Goal: Information Seeking & Learning: Learn about a topic

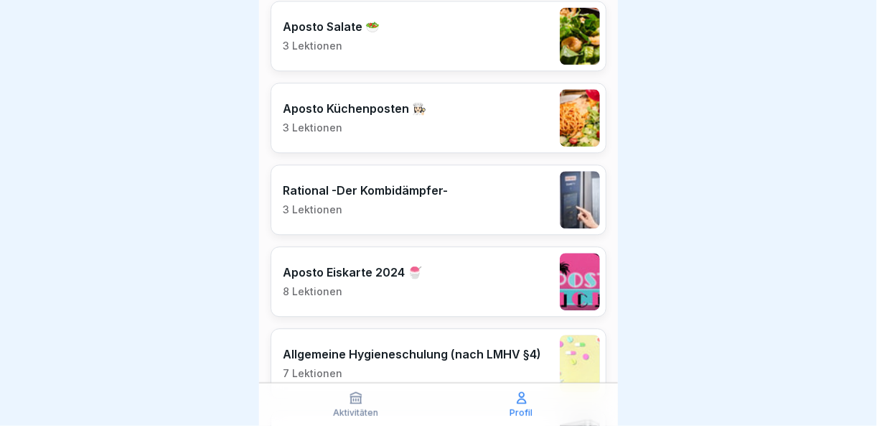
scroll to position [790, 0]
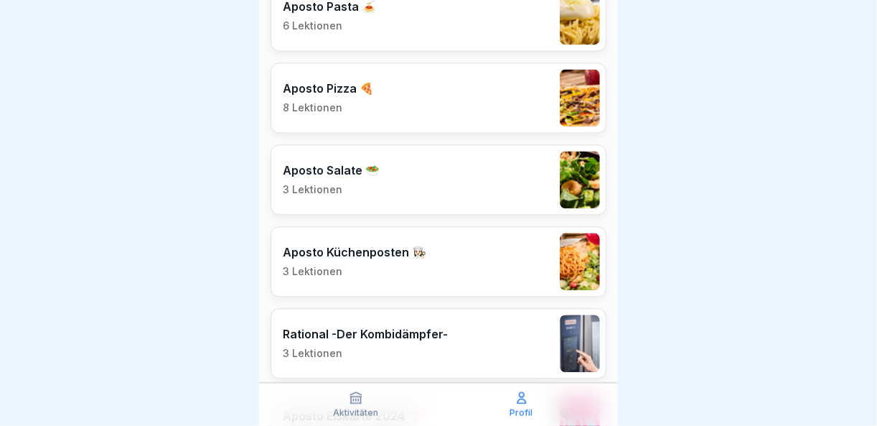
click at [450, 261] on div "Aposto Küchenposten 👩🏻‍🍳 3 Lektionen" at bounding box center [439, 261] width 336 height 70
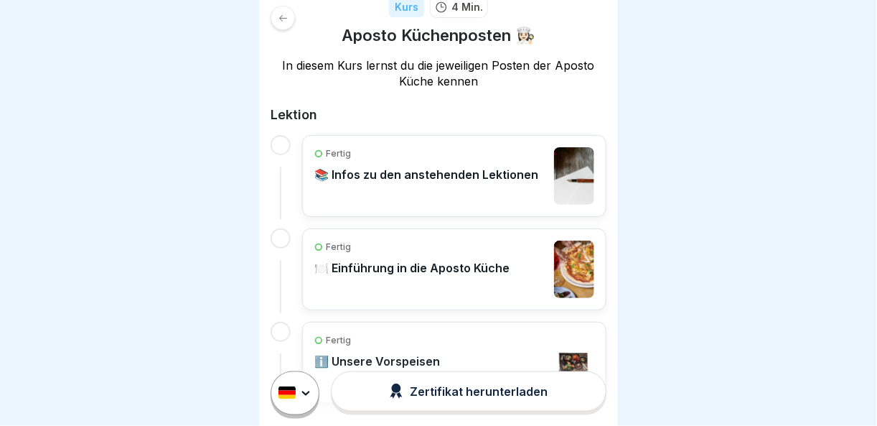
scroll to position [270, 0]
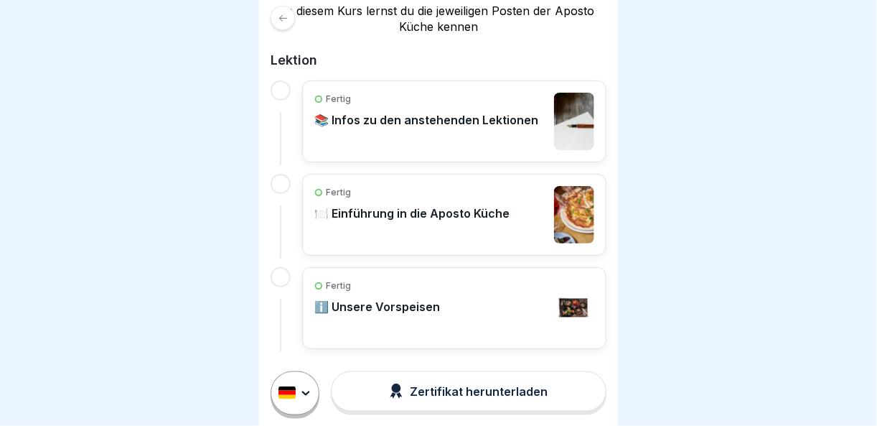
click at [419, 93] on div "Fertig" at bounding box center [426, 99] width 224 height 13
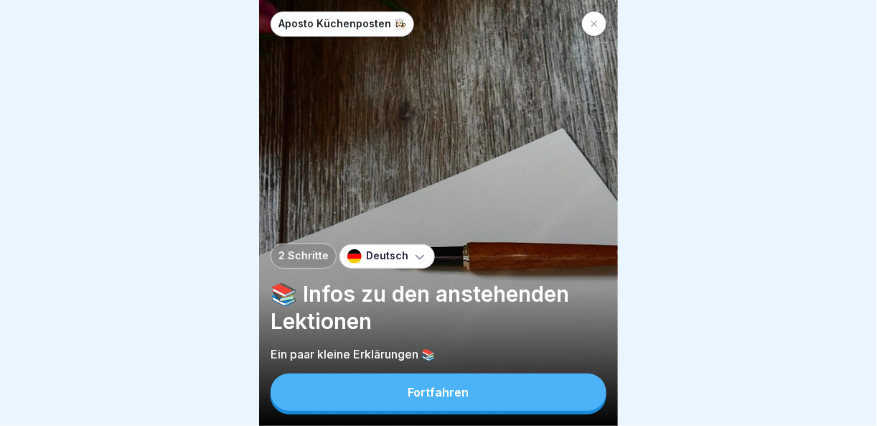
click at [495, 402] on button "Fortfahren" at bounding box center [439, 391] width 336 height 37
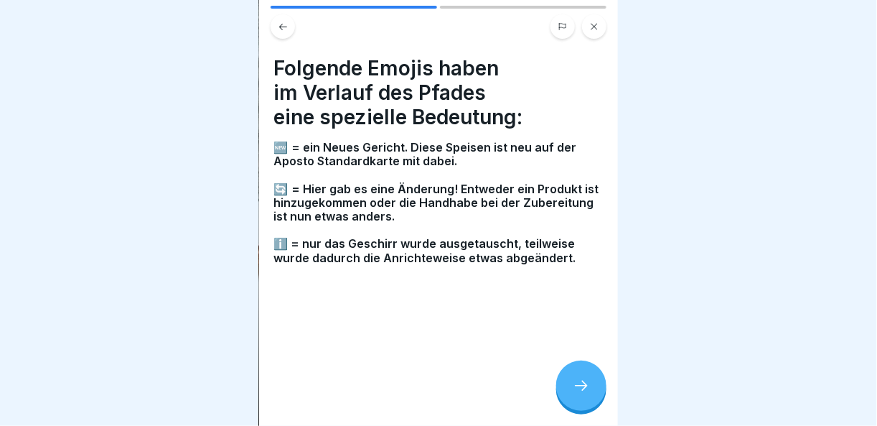
click at [598, 393] on div at bounding box center [581, 385] width 50 height 50
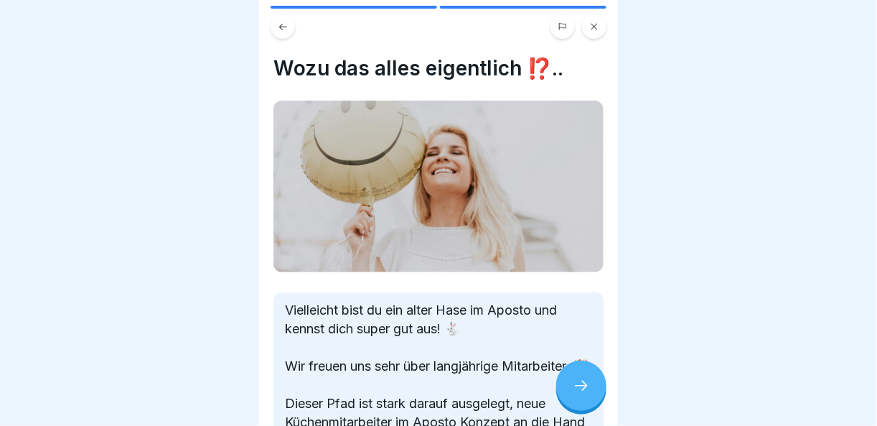
click at [598, 393] on div at bounding box center [581, 385] width 50 height 50
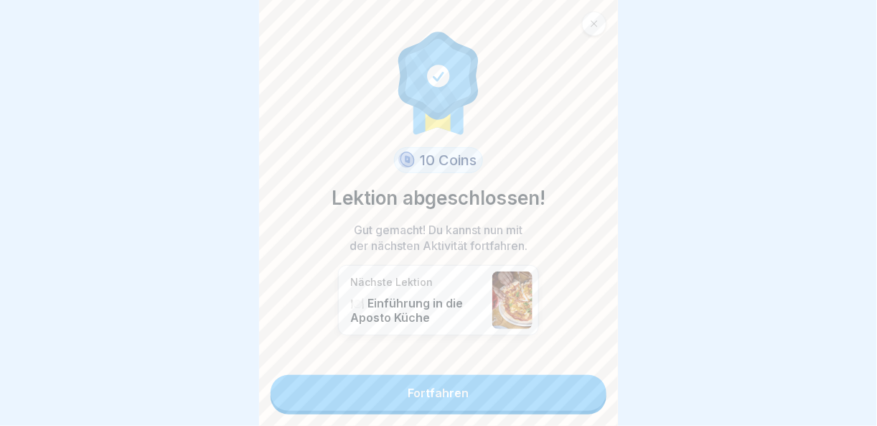
click at [501, 398] on link "Fortfahren" at bounding box center [439, 393] width 336 height 36
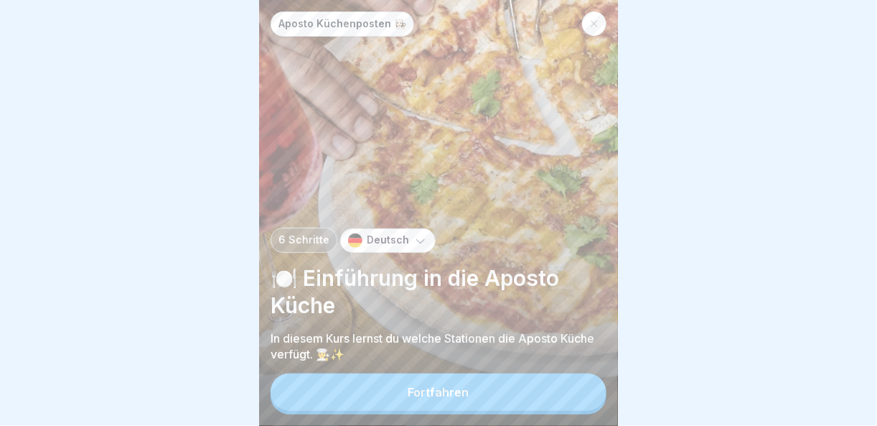
click at [501, 398] on button "Fortfahren" at bounding box center [439, 391] width 336 height 37
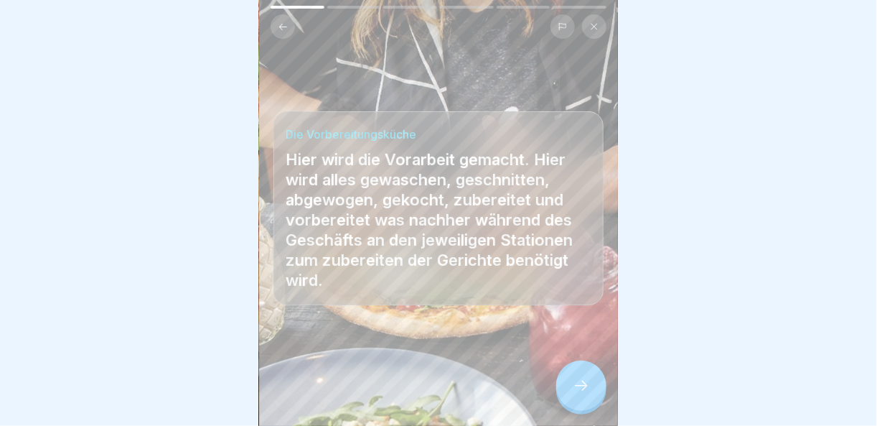
click at [576, 394] on icon at bounding box center [581, 385] width 17 height 17
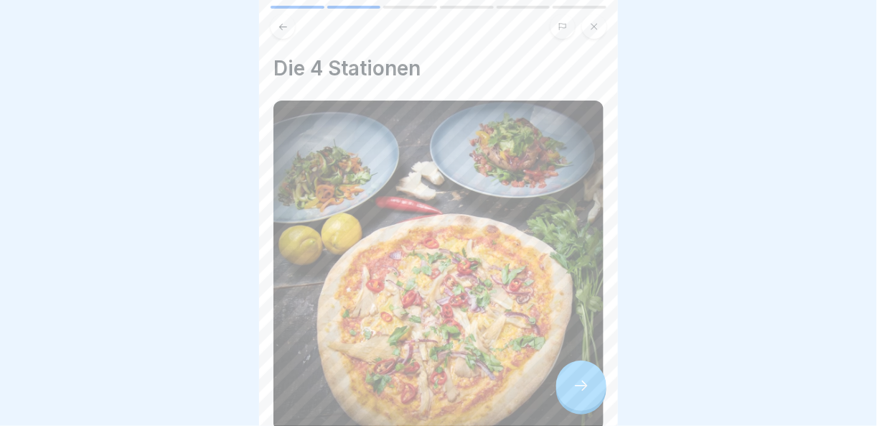
click at [589, 391] on icon at bounding box center [581, 385] width 17 height 17
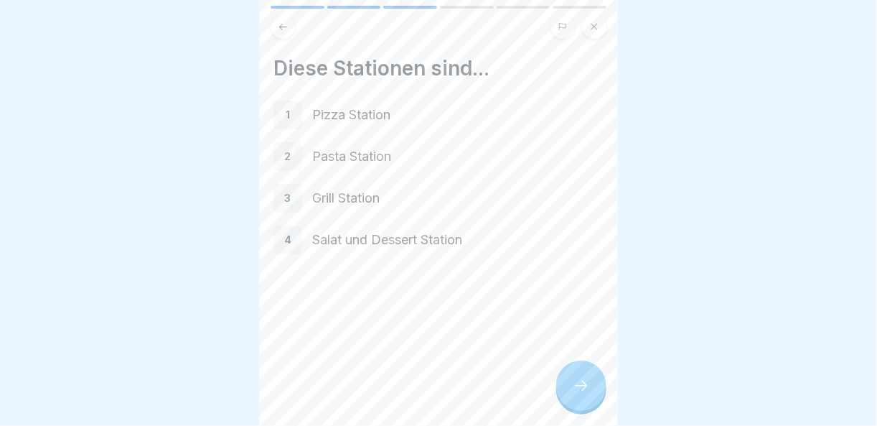
click at [589, 391] on icon at bounding box center [581, 385] width 17 height 17
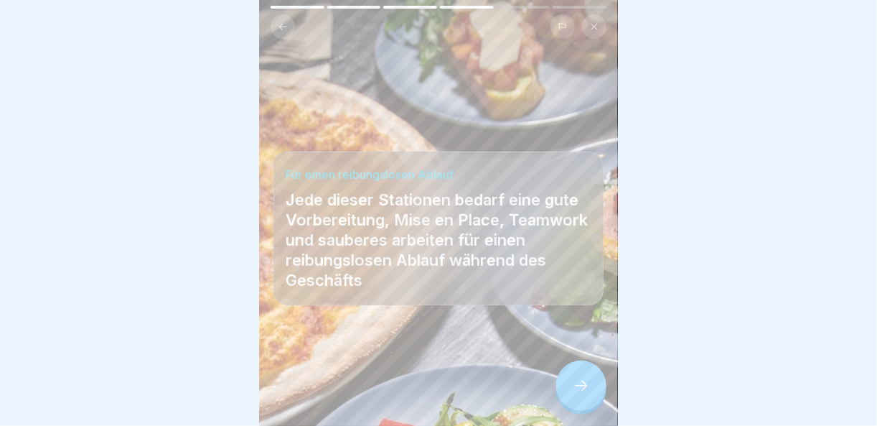
click at [589, 391] on icon at bounding box center [581, 385] width 17 height 17
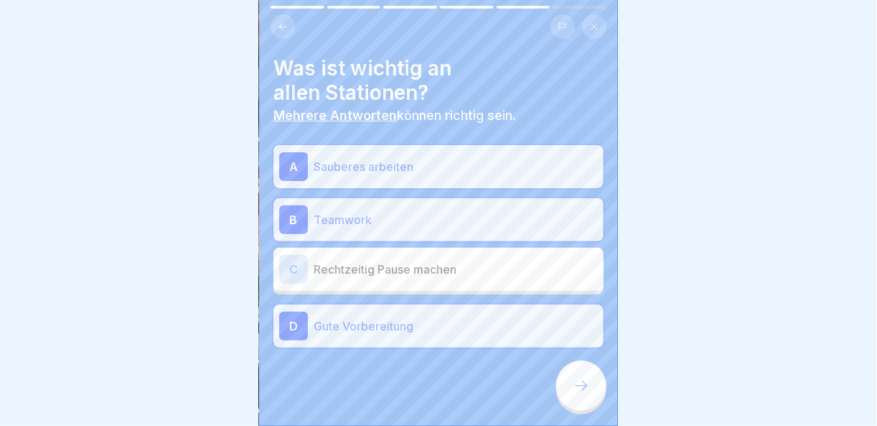
click at [589, 391] on icon at bounding box center [581, 385] width 17 height 17
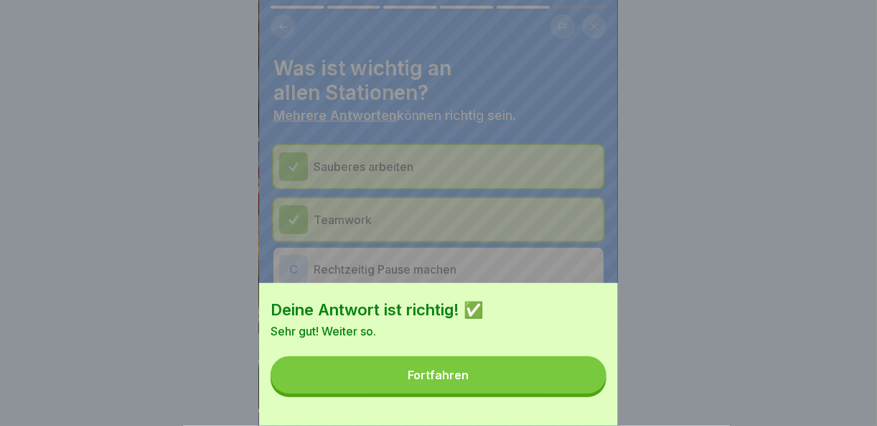
click at [589, 391] on button "Fortfahren" at bounding box center [439, 374] width 336 height 37
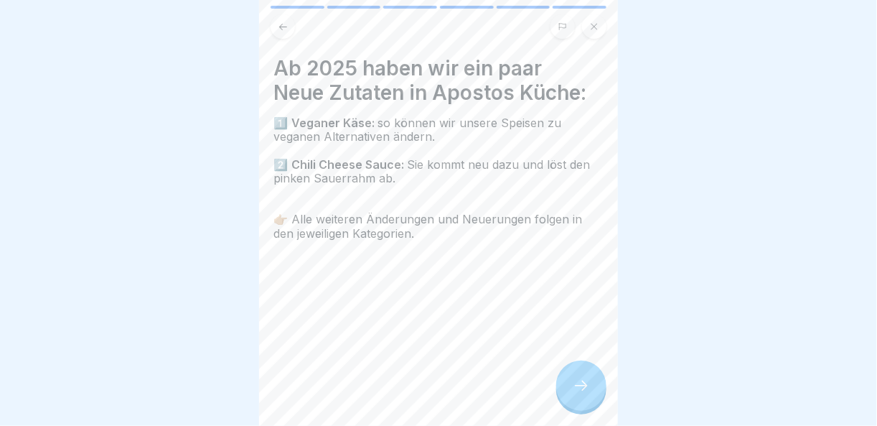
click at [602, 27] on button at bounding box center [594, 26] width 24 height 24
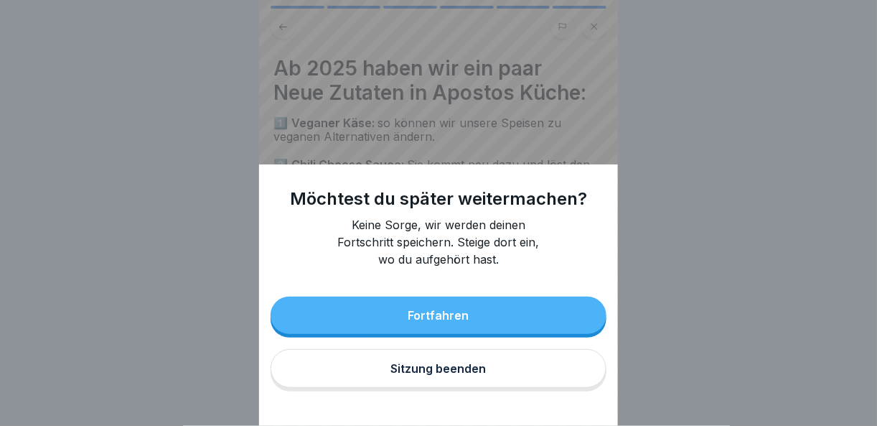
click at [507, 325] on button "Fortfahren" at bounding box center [439, 315] width 336 height 37
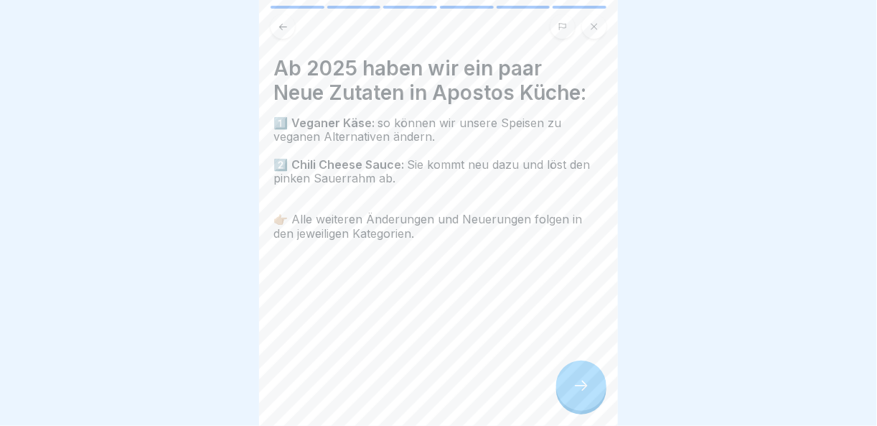
click at [595, 22] on icon at bounding box center [594, 26] width 9 height 9
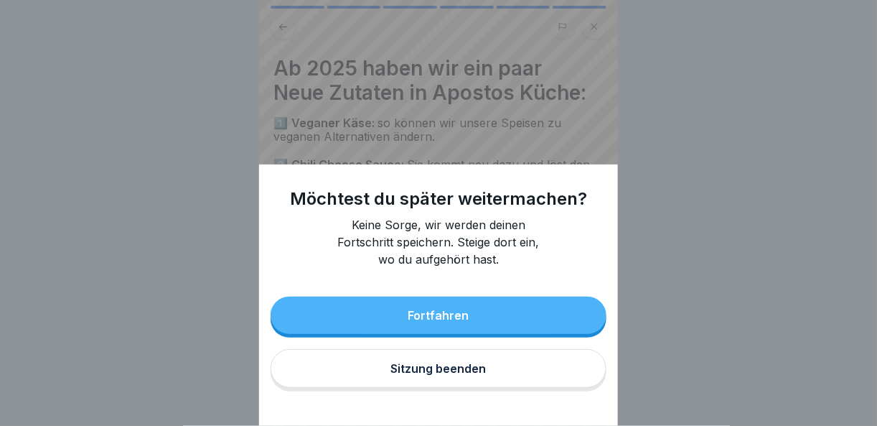
click at [473, 375] on div "Sitzung beenden" at bounding box center [438, 368] width 95 height 13
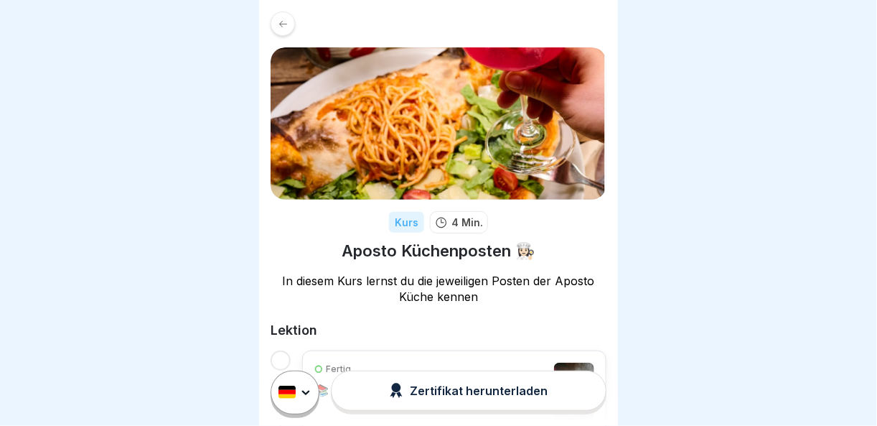
click at [282, 22] on icon at bounding box center [283, 24] width 11 height 11
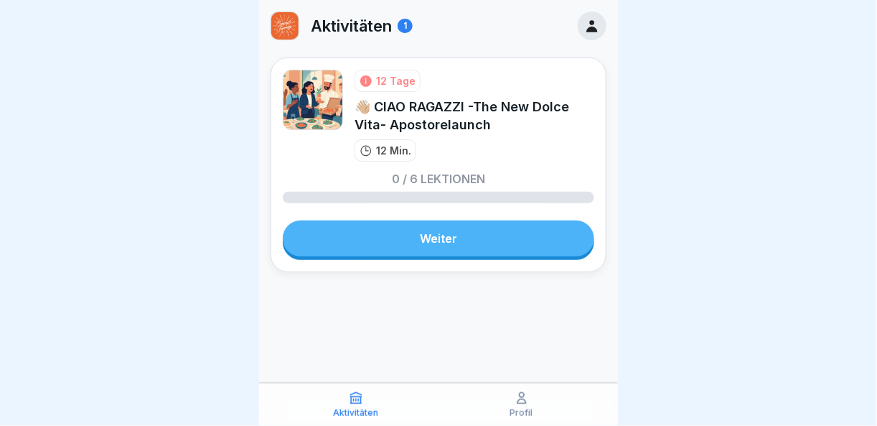
click at [472, 231] on link "Weiter" at bounding box center [439, 238] width 312 height 36
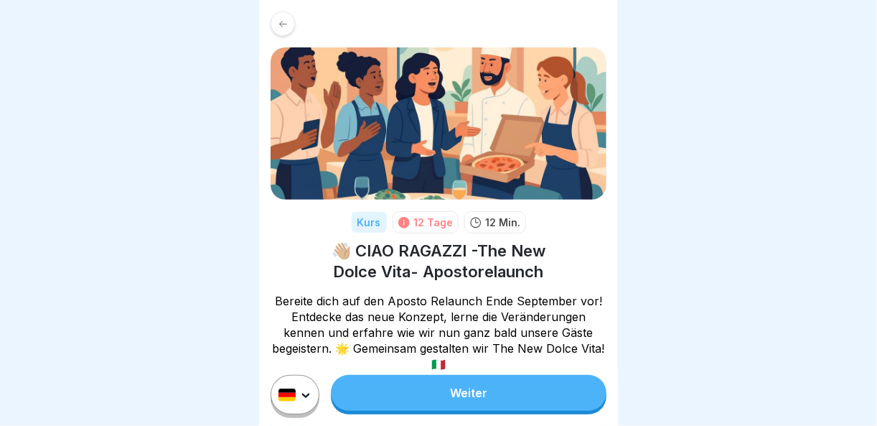
click at [480, 402] on link "Weiter" at bounding box center [469, 393] width 276 height 36
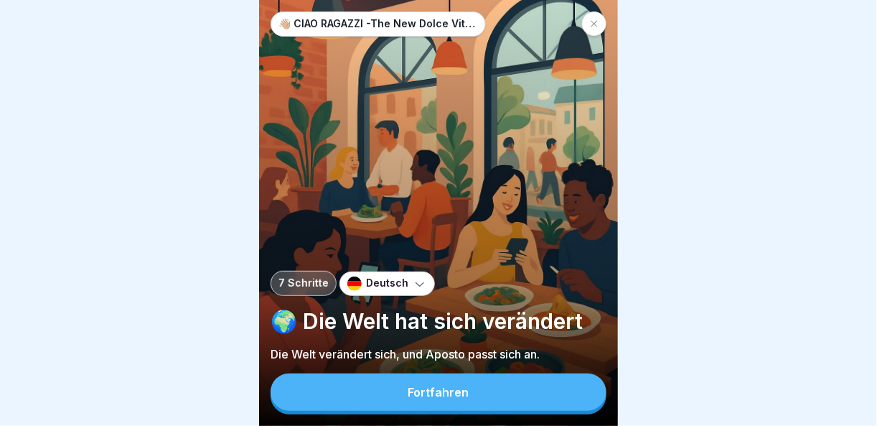
click at [499, 408] on button "Fortfahren" at bounding box center [439, 391] width 336 height 37
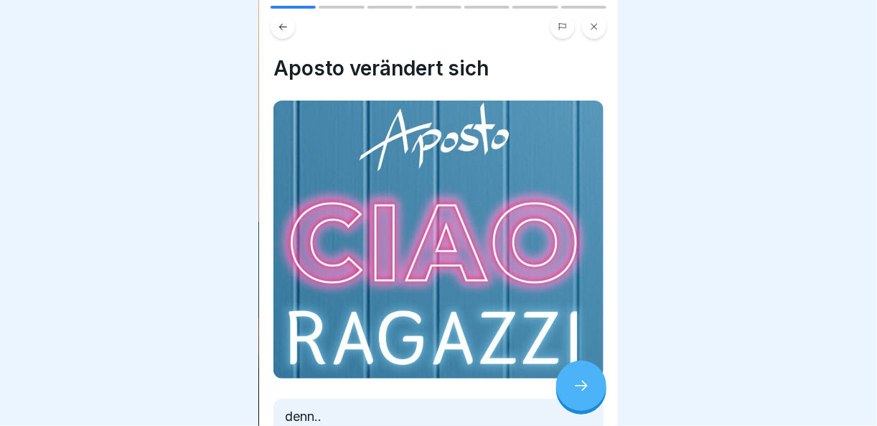
scroll to position [72, 0]
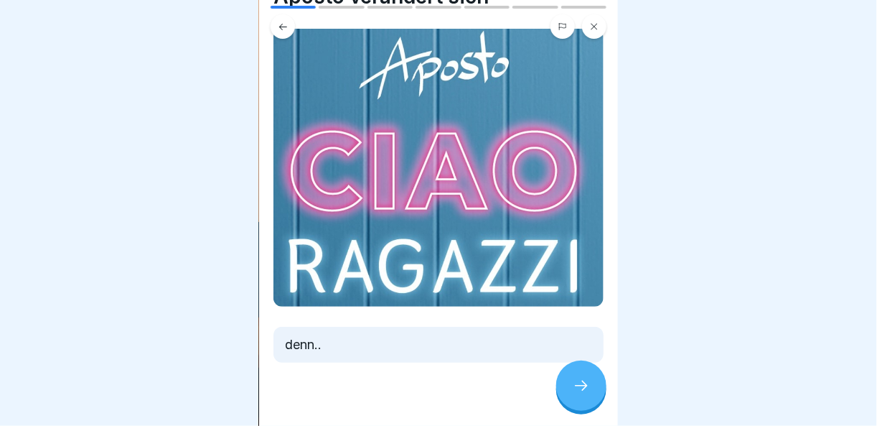
click at [574, 384] on div at bounding box center [581, 385] width 50 height 50
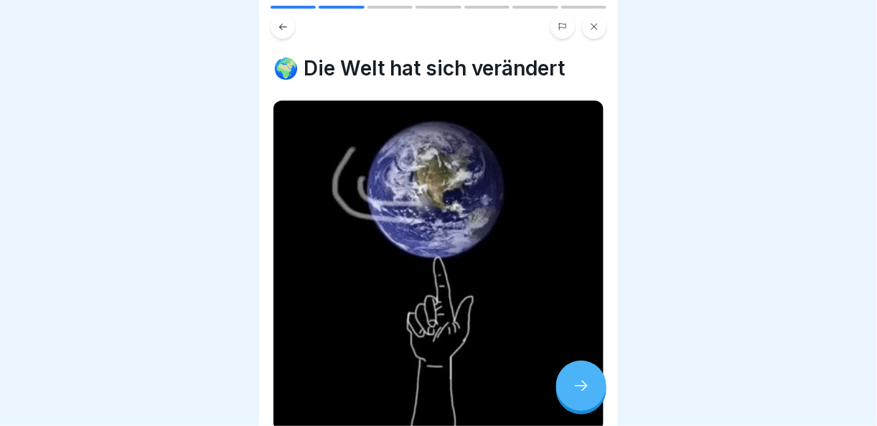
click at [574, 384] on div at bounding box center [581, 385] width 50 height 50
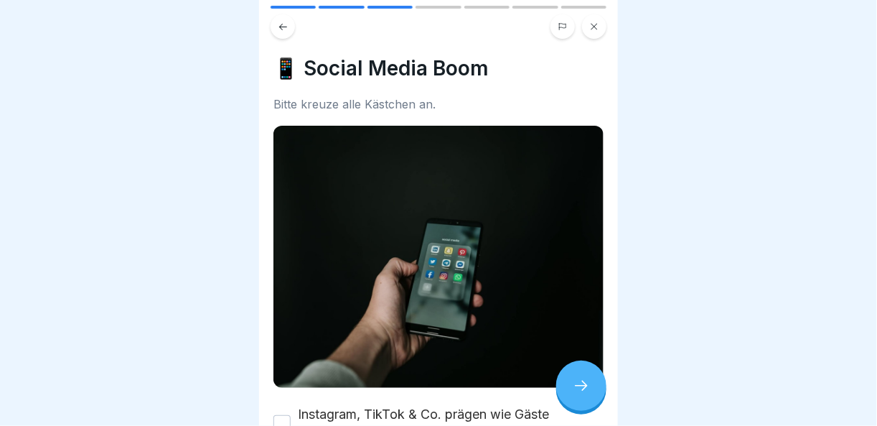
click at [574, 384] on div at bounding box center [581, 385] width 50 height 50
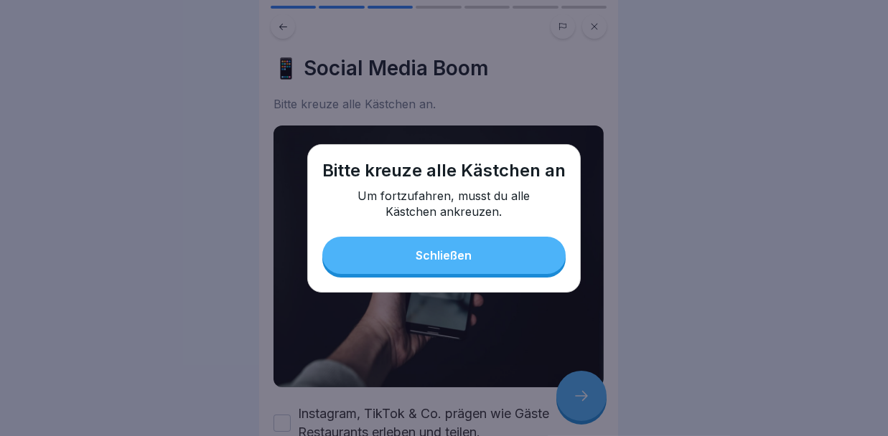
click at [472, 263] on button "Schließen" at bounding box center [443, 255] width 243 height 37
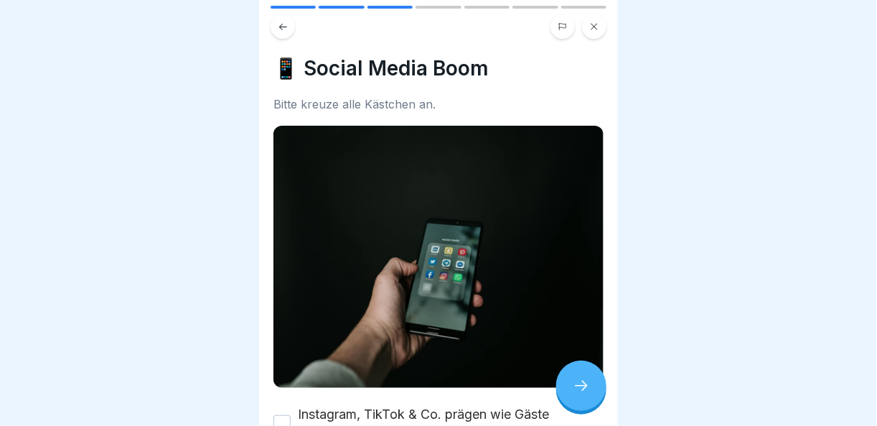
scroll to position [93, 0]
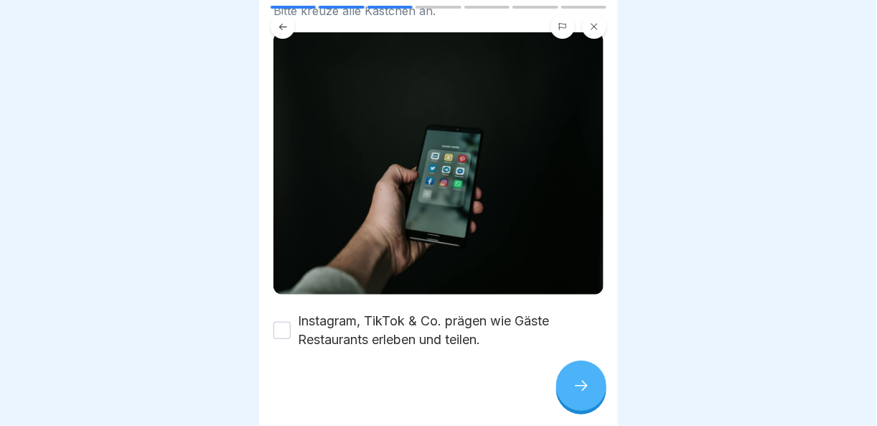
click at [281, 324] on button "Instagram, TikTok & Co. prägen wie Gäste Restaurants erleben und teilen." at bounding box center [282, 330] width 17 height 17
click at [569, 389] on div at bounding box center [581, 385] width 50 height 50
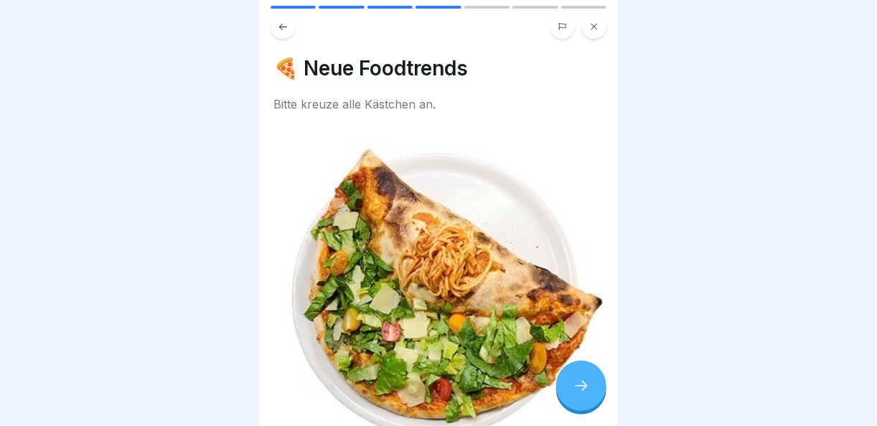
scroll to position [161, 0]
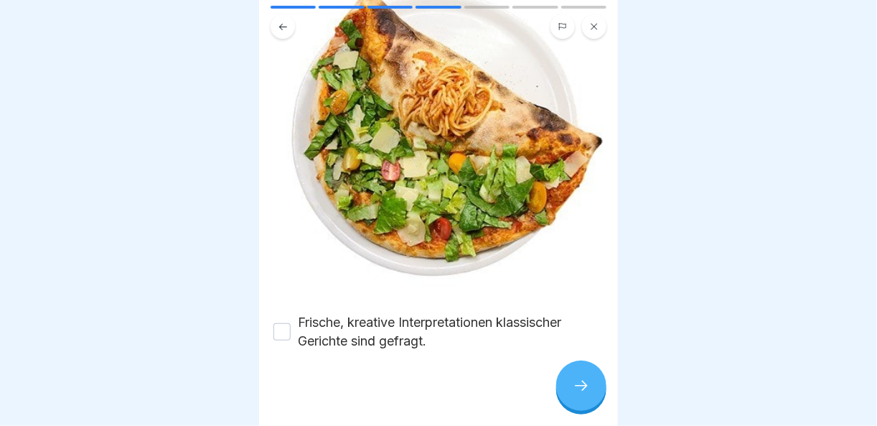
drag, startPoint x: 282, startPoint y: 319, endPoint x: 417, endPoint y: 346, distance: 137.7
click at [283, 323] on button "Frische, kreative Interpretationen klassischer Gerichte sind gefragt." at bounding box center [282, 331] width 17 height 17
click at [572, 391] on div at bounding box center [581, 385] width 50 height 50
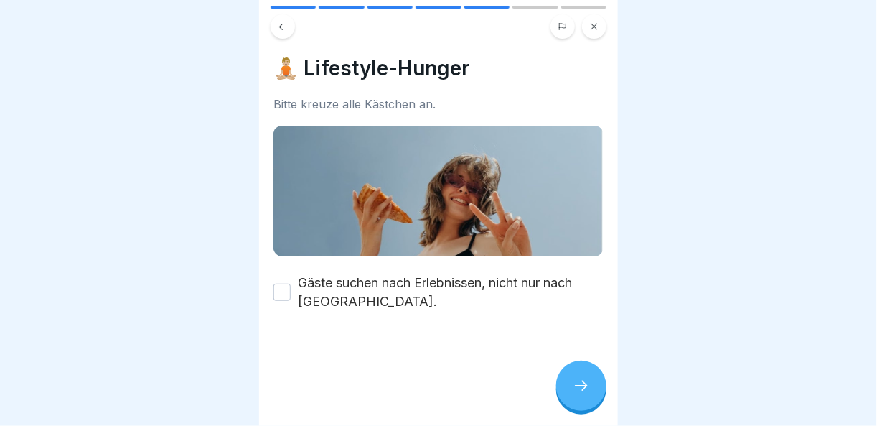
click at [281, 289] on button "Gäste suchen nach Erlebnissen, nicht nur nach [GEOGRAPHIC_DATA]." at bounding box center [282, 292] width 17 height 17
click at [588, 393] on icon at bounding box center [581, 385] width 17 height 17
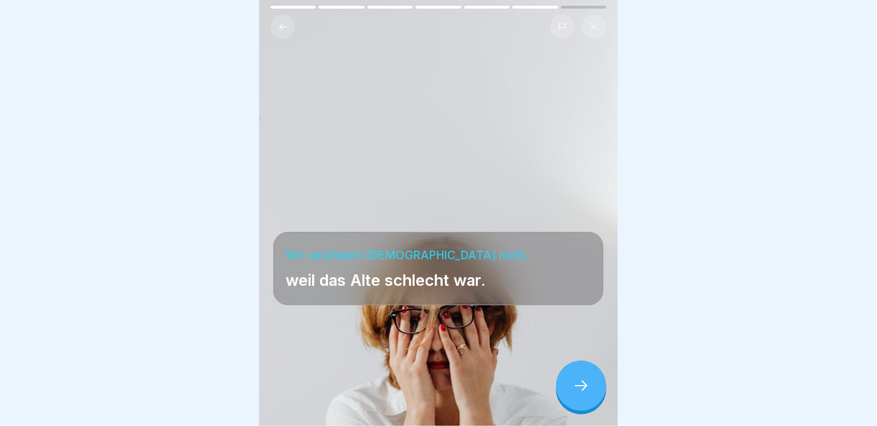
click at [588, 393] on icon at bounding box center [581, 385] width 17 height 17
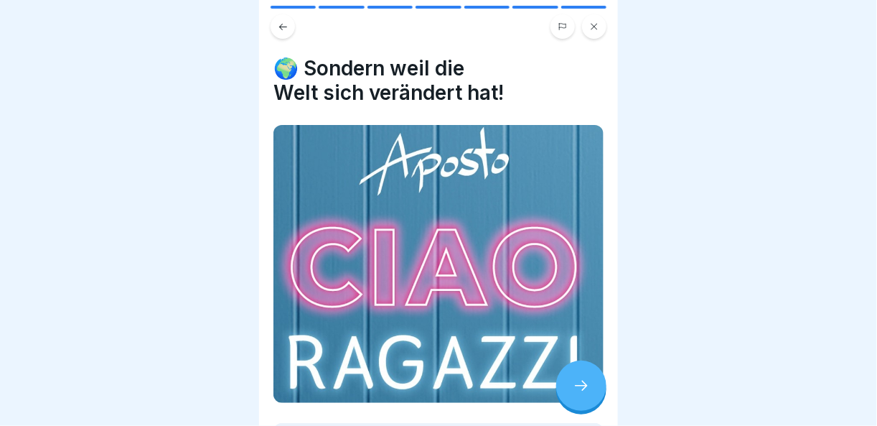
click at [588, 393] on icon at bounding box center [581, 385] width 17 height 17
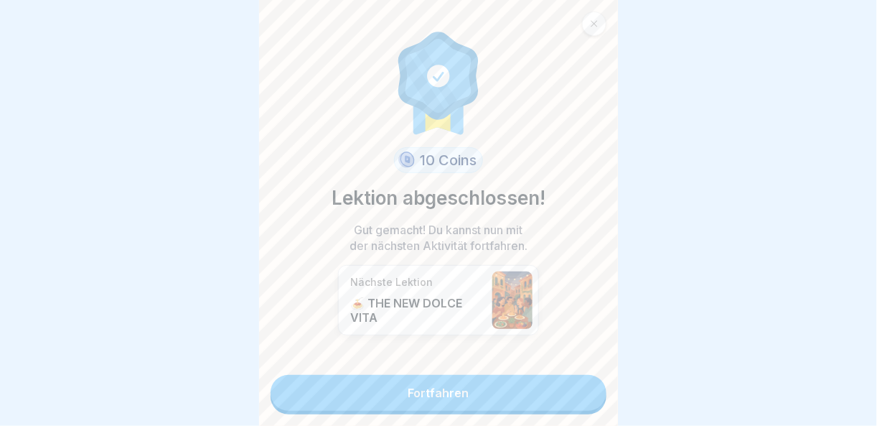
click at [588, 393] on link "Fortfahren" at bounding box center [439, 393] width 336 height 36
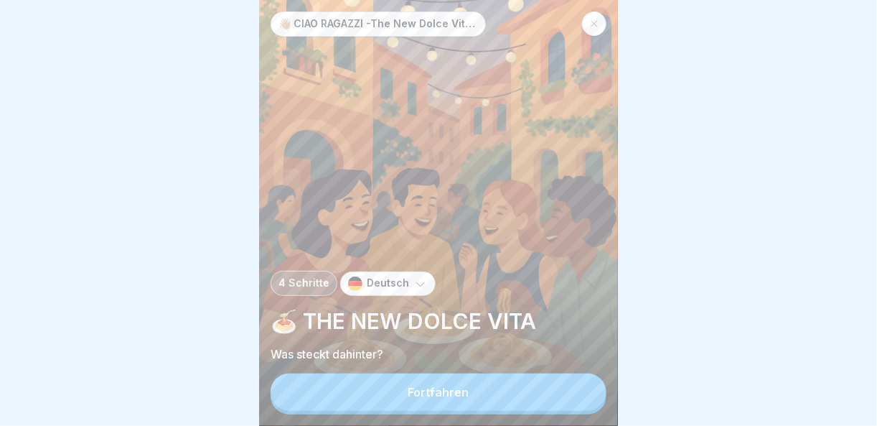
click at [584, 400] on button "Fortfahren" at bounding box center [439, 391] width 336 height 37
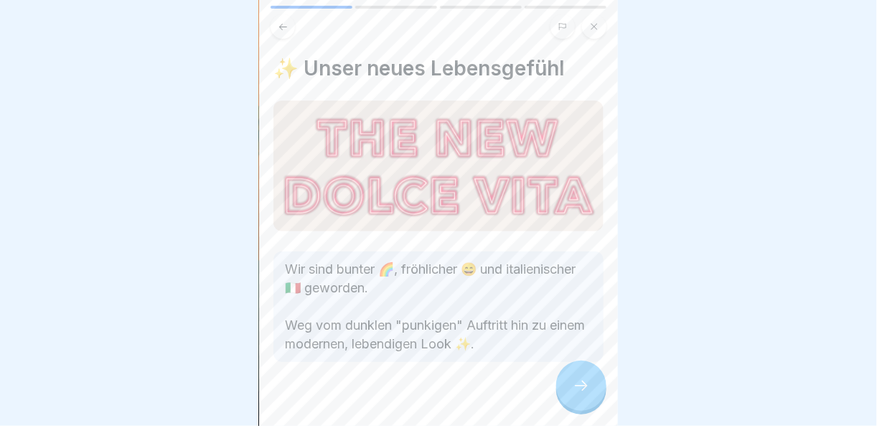
scroll to position [17, 0]
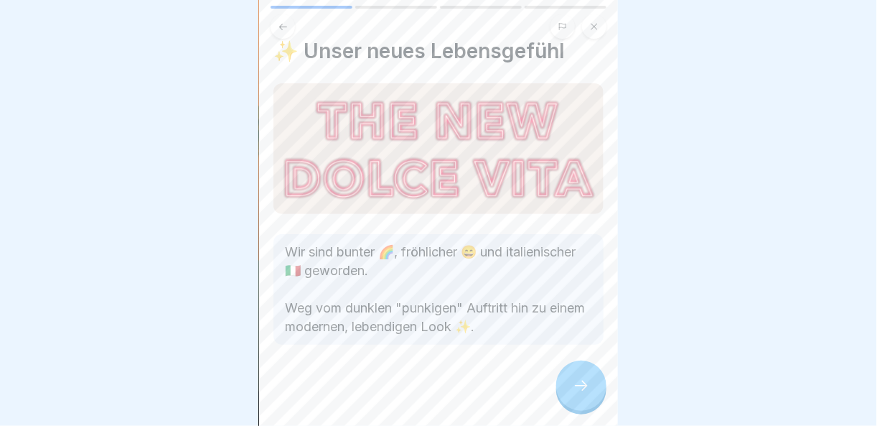
click at [587, 405] on div at bounding box center [581, 385] width 50 height 50
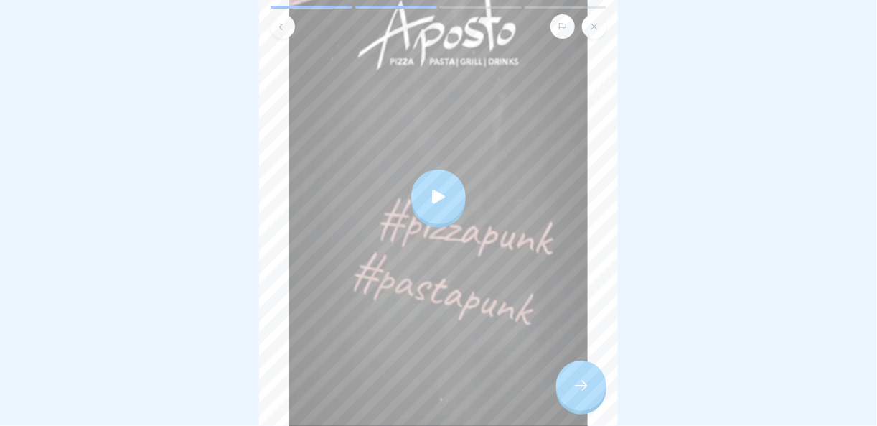
scroll to position [319, 0]
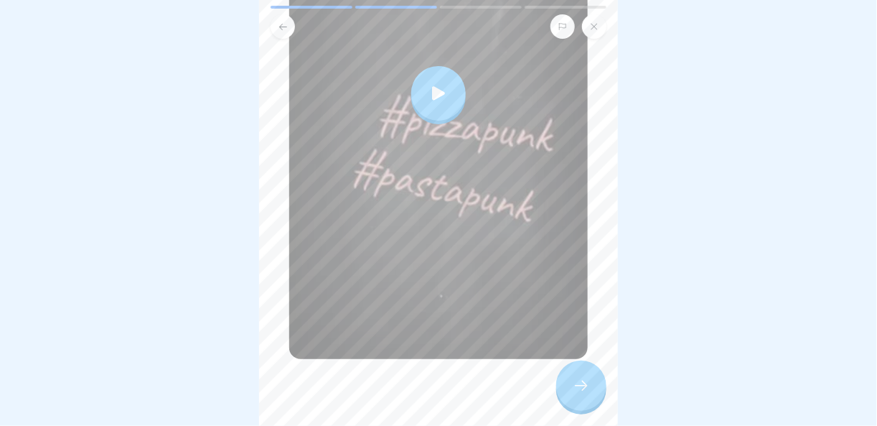
click at [431, 97] on div at bounding box center [438, 93] width 55 height 55
click at [589, 393] on icon at bounding box center [581, 385] width 17 height 17
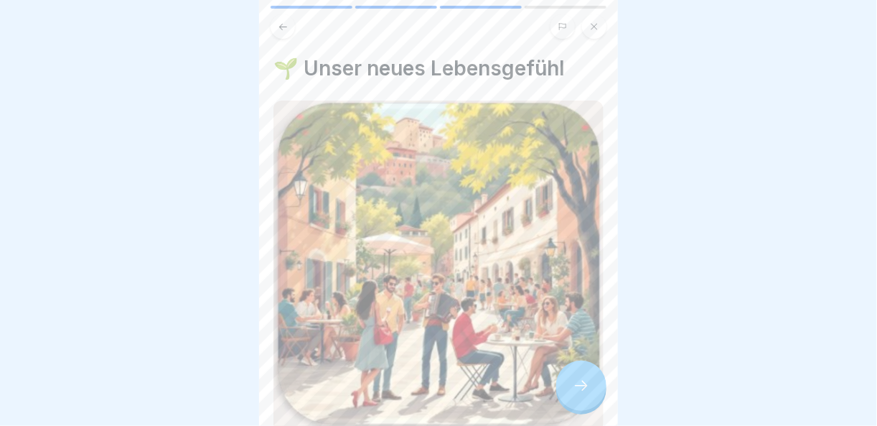
click at [589, 393] on icon at bounding box center [581, 385] width 17 height 17
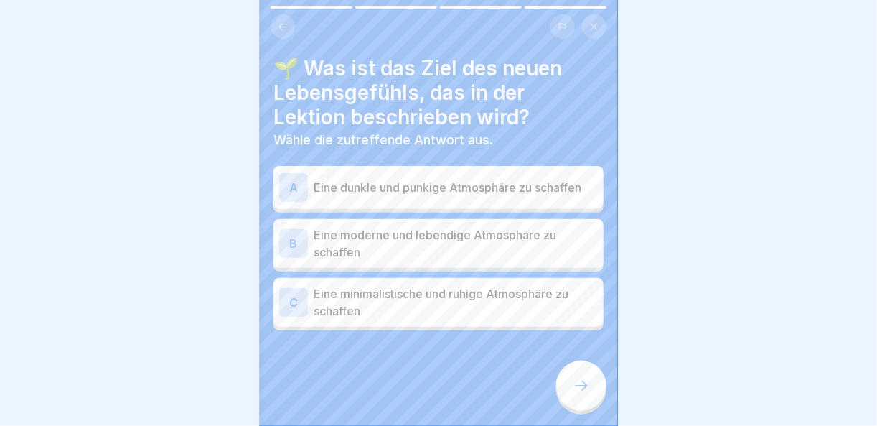
click at [449, 253] on p "Eine moderne und lebendige Atmosphäre zu schaffen" at bounding box center [456, 243] width 284 height 34
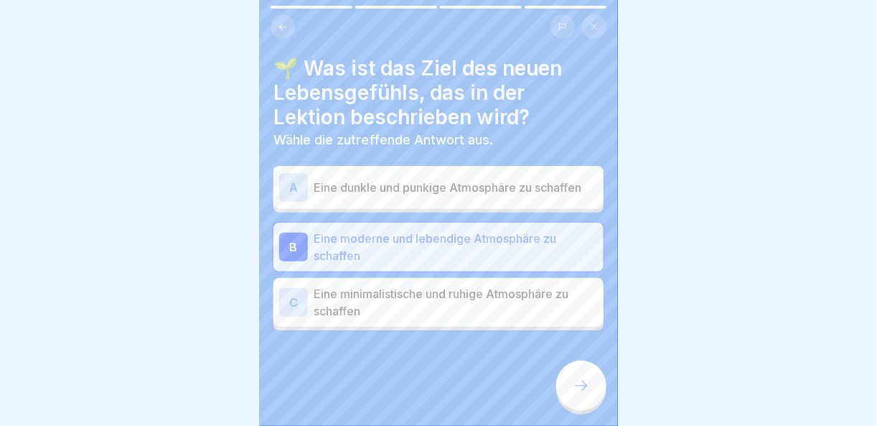
click at [584, 394] on icon at bounding box center [581, 385] width 17 height 17
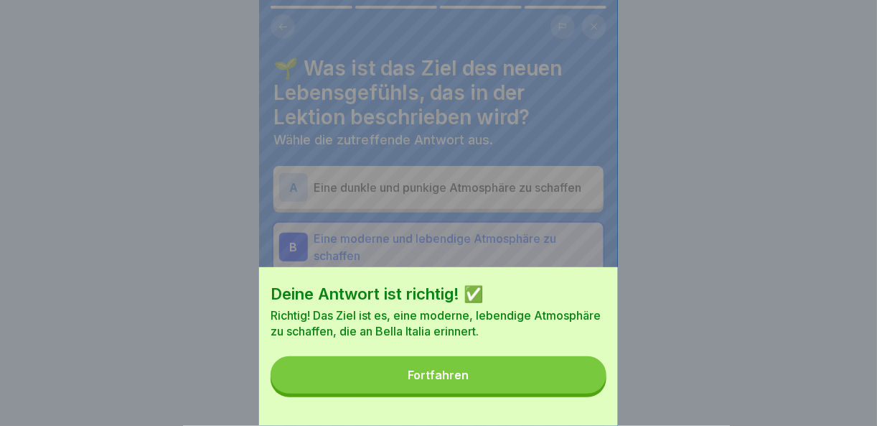
click at [557, 388] on button "Fortfahren" at bounding box center [439, 374] width 336 height 37
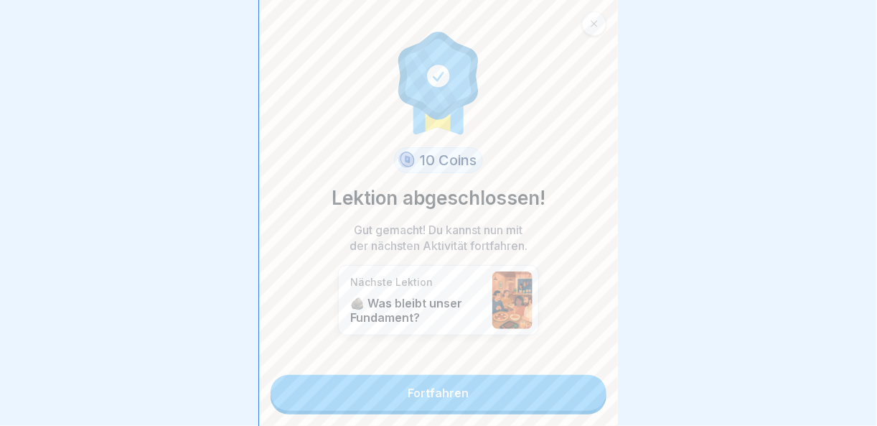
click at [557, 388] on link "Fortfahren" at bounding box center [439, 393] width 336 height 36
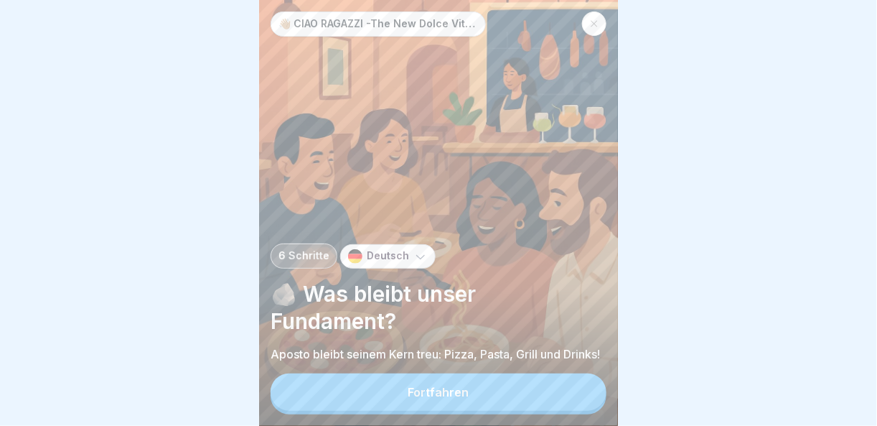
click at [555, 401] on button "Fortfahren" at bounding box center [439, 391] width 336 height 37
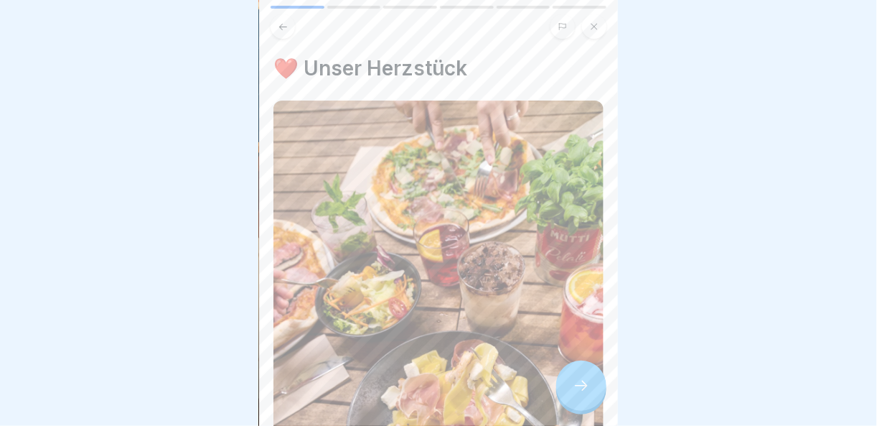
scroll to position [215, 0]
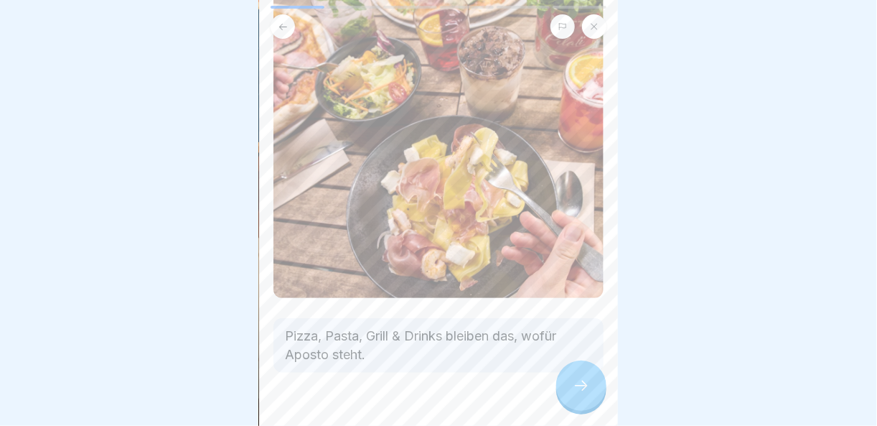
click at [582, 386] on div at bounding box center [581, 385] width 50 height 50
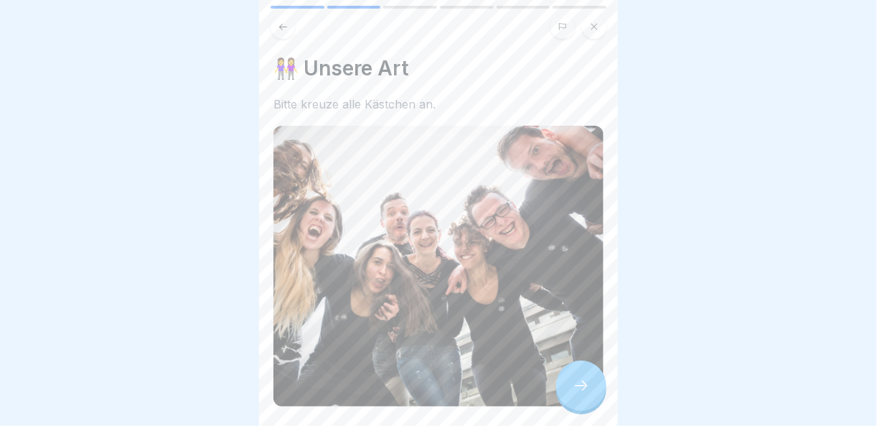
scroll to position [111, 0]
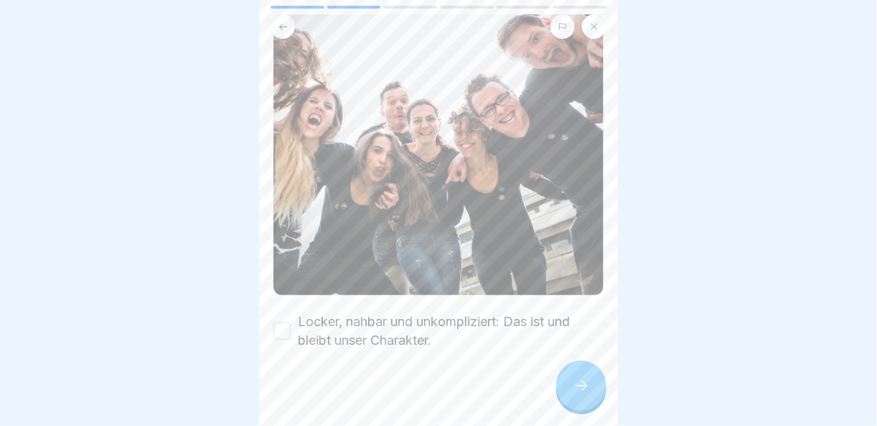
click at [281, 322] on button "Locker, nahbar und unkompliziert: Das ist und bleibt unser Charakter." at bounding box center [282, 330] width 17 height 17
click at [582, 390] on icon at bounding box center [581, 385] width 17 height 17
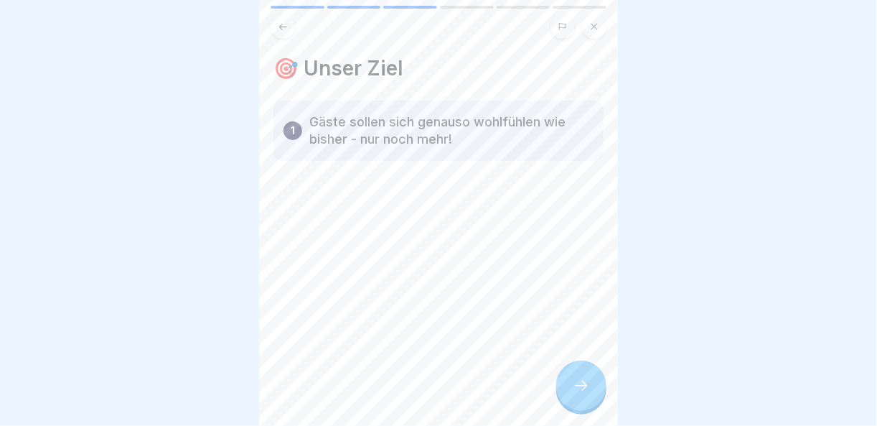
click at [582, 390] on icon at bounding box center [581, 385] width 17 height 17
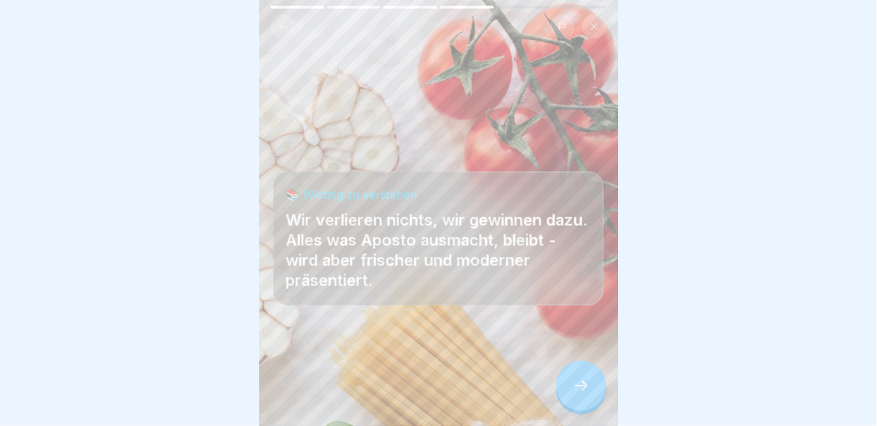
click at [582, 390] on icon at bounding box center [581, 385] width 17 height 17
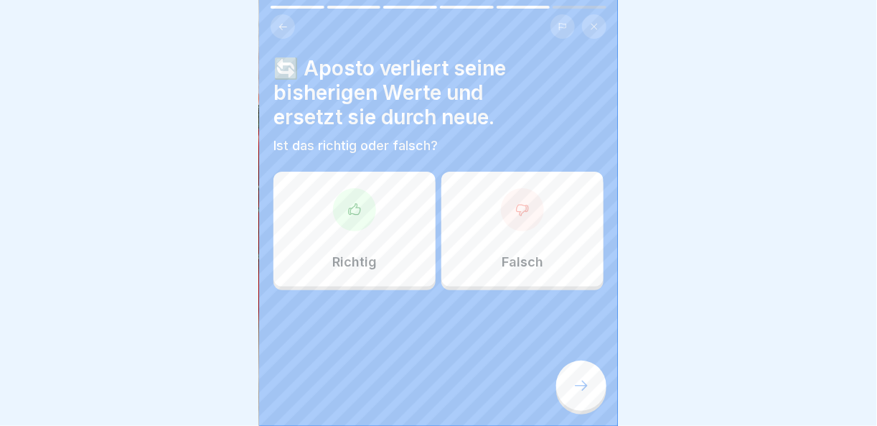
click at [375, 202] on div "Richtig" at bounding box center [355, 229] width 162 height 115
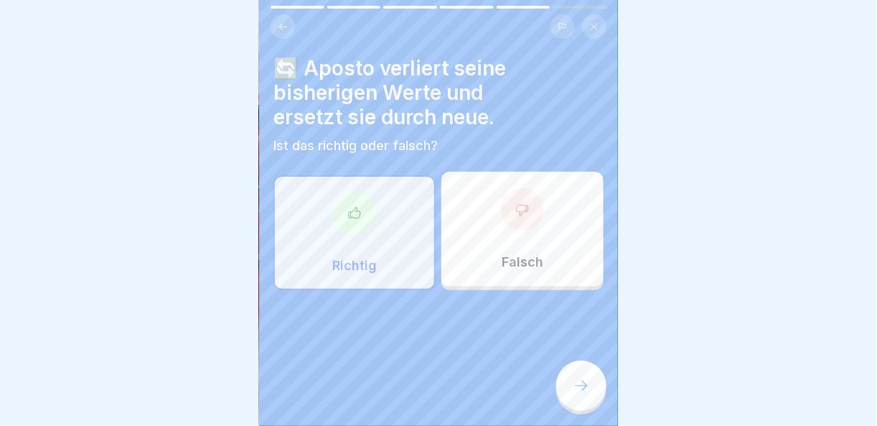
click at [571, 391] on div at bounding box center [581, 385] width 50 height 50
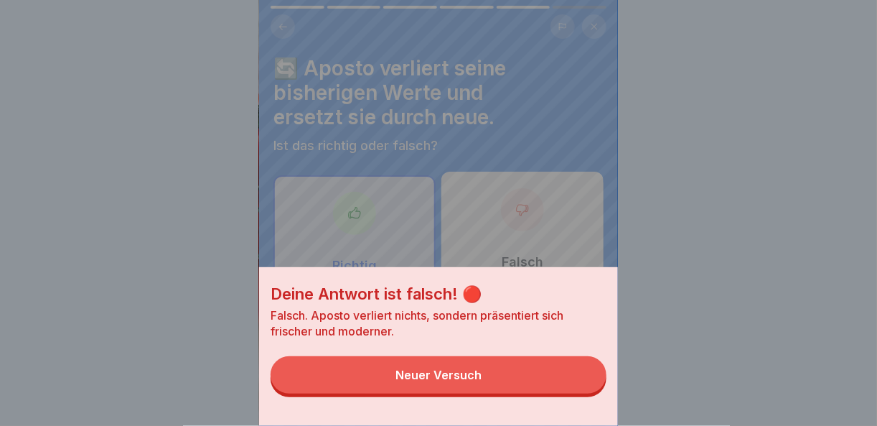
click at [571, 391] on button "Neuer Versuch" at bounding box center [439, 374] width 336 height 37
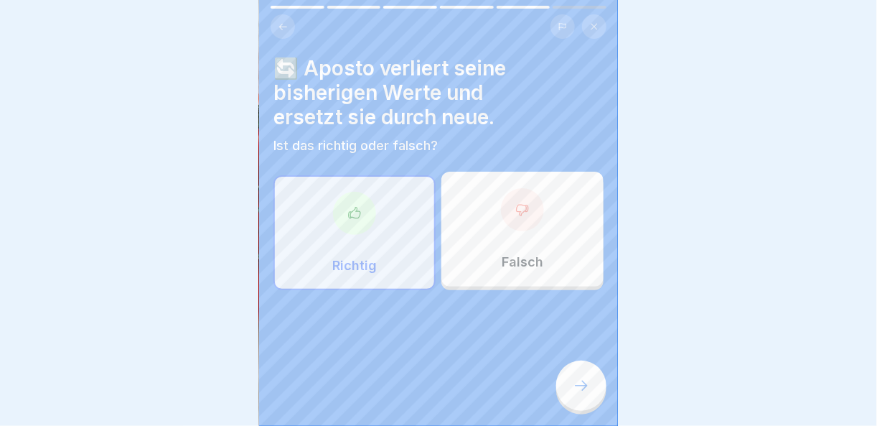
click at [521, 261] on p "Falsch" at bounding box center [523, 262] width 42 height 16
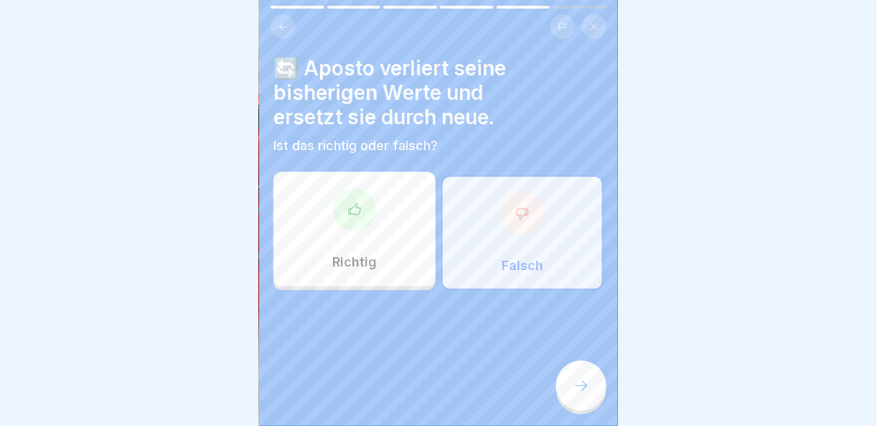
click at [579, 385] on div at bounding box center [581, 385] width 50 height 50
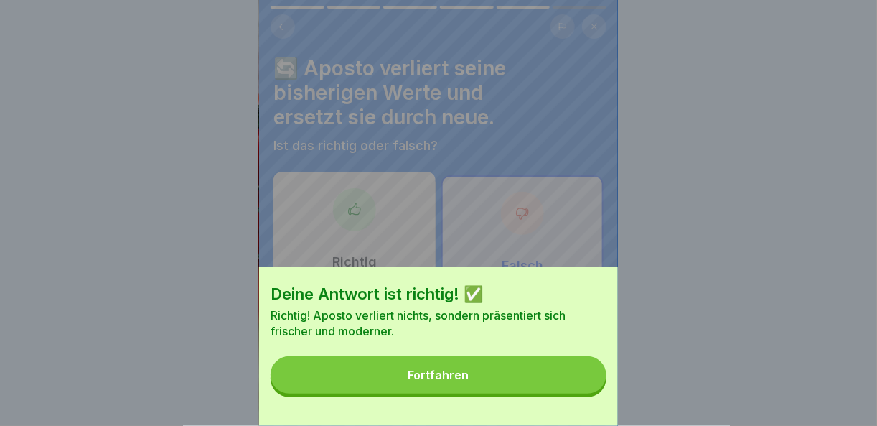
click at [579, 385] on button "Fortfahren" at bounding box center [439, 374] width 336 height 37
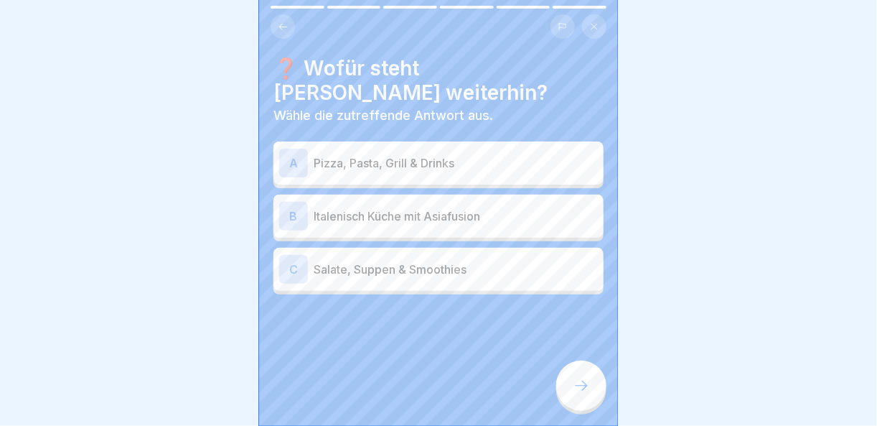
click at [403, 154] on p "Pizza, Pasta, Grill & Drinks" at bounding box center [456, 162] width 284 height 17
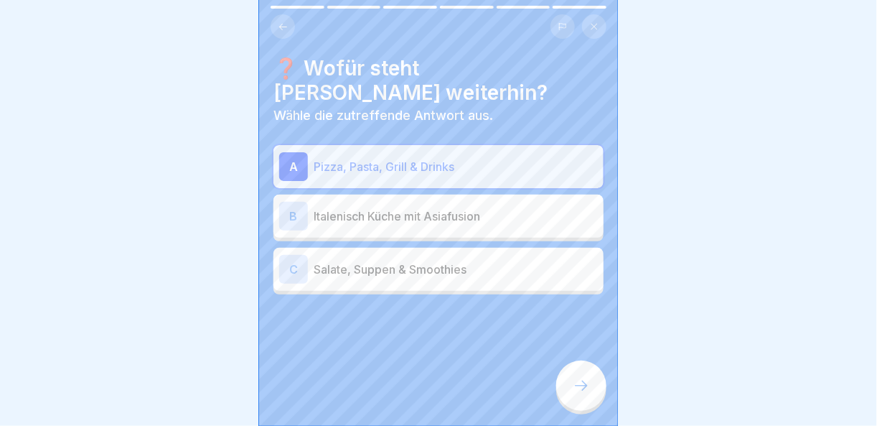
click at [581, 388] on icon at bounding box center [581, 385] width 17 height 17
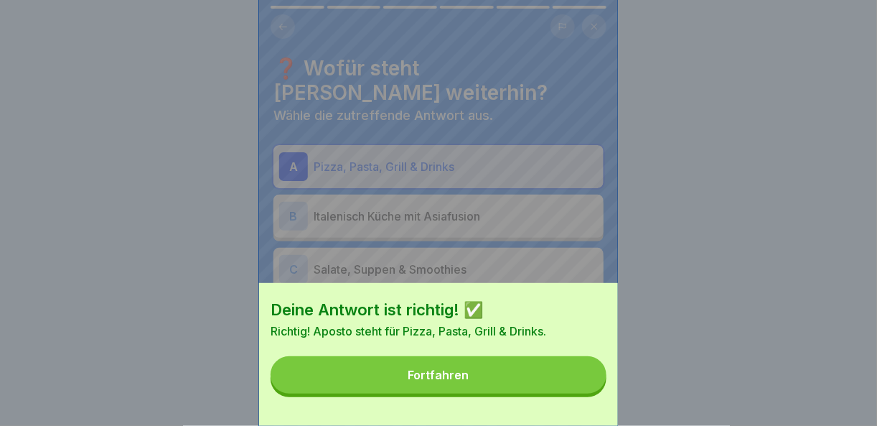
click at [581, 388] on button "Fortfahren" at bounding box center [439, 374] width 336 height 37
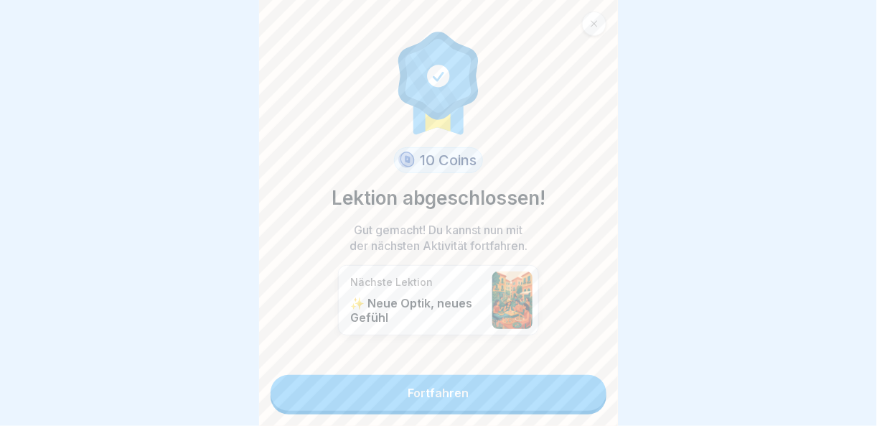
click at [578, 398] on link "Fortfahren" at bounding box center [439, 393] width 336 height 36
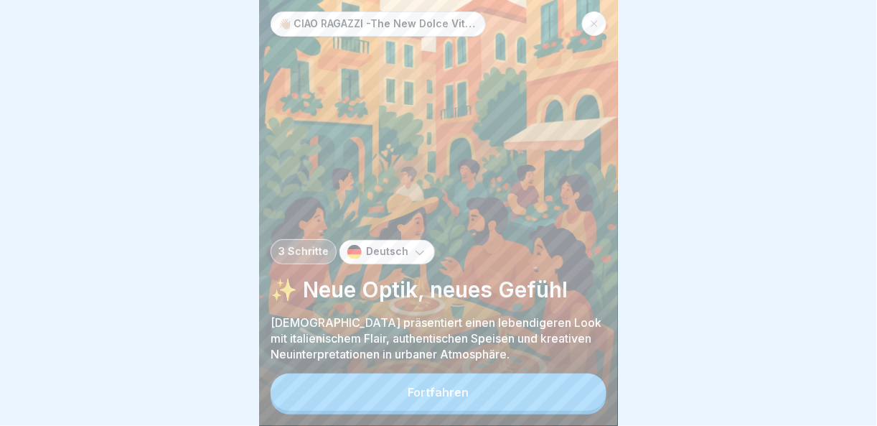
click at [578, 398] on button "Fortfahren" at bounding box center [439, 391] width 336 height 37
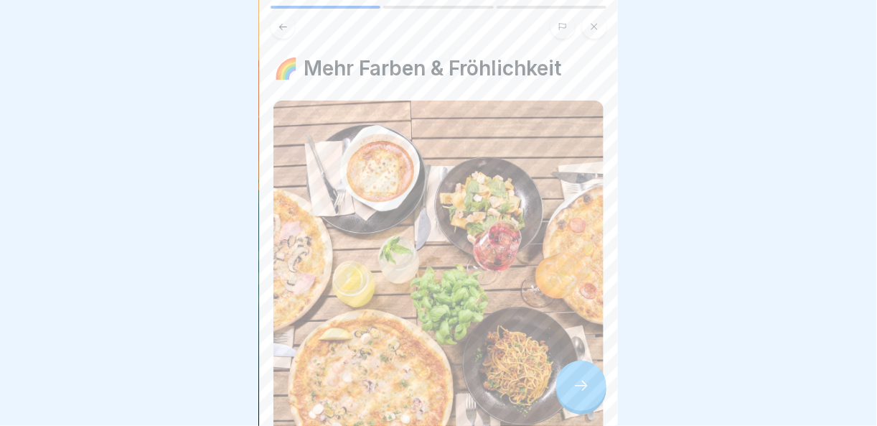
scroll to position [235, 0]
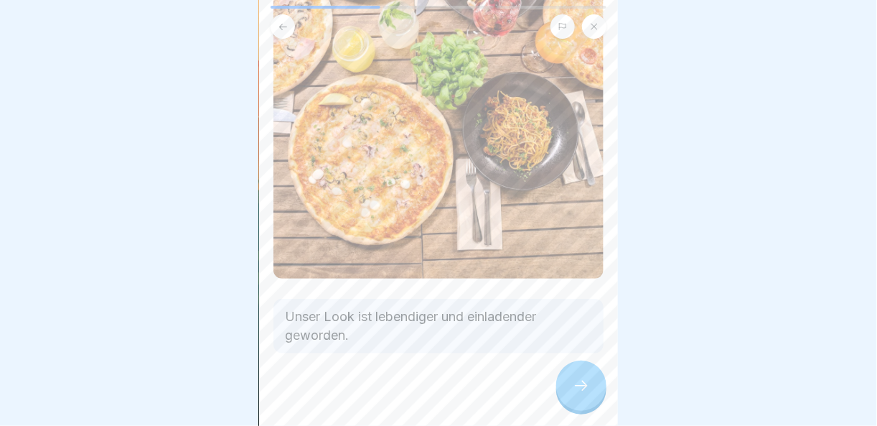
click at [574, 397] on div at bounding box center [581, 385] width 50 height 50
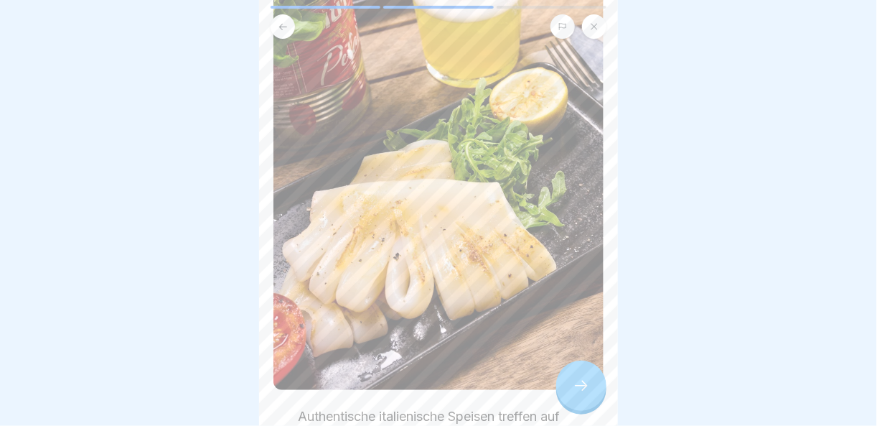
scroll to position [393, 0]
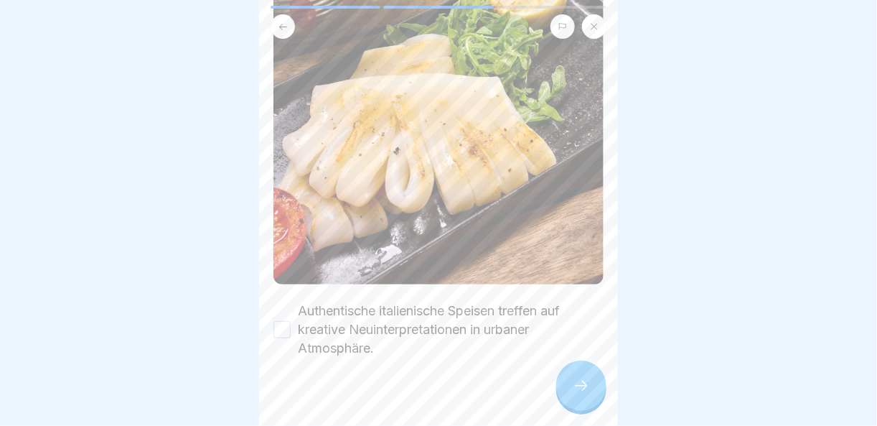
click at [276, 321] on button "Authentische italienische Speisen treffen auf kreative Neuinterpretationen in u…" at bounding box center [282, 329] width 17 height 17
click at [581, 391] on icon at bounding box center [581, 385] width 17 height 17
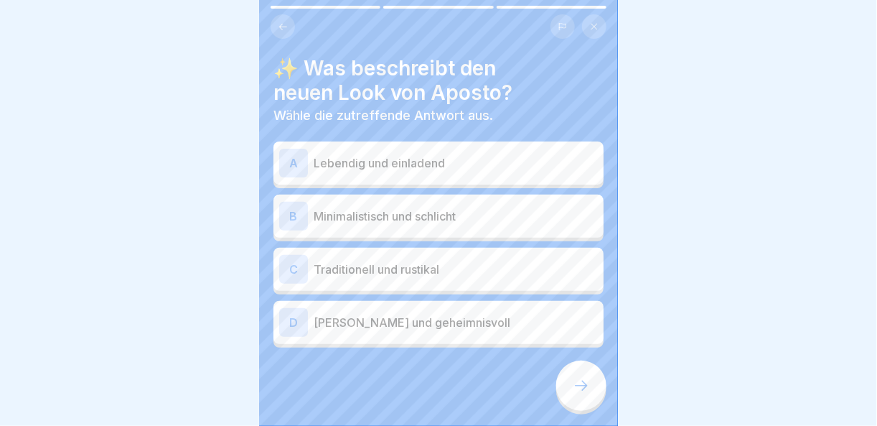
click at [470, 162] on p "Lebendig und einladend" at bounding box center [456, 162] width 284 height 17
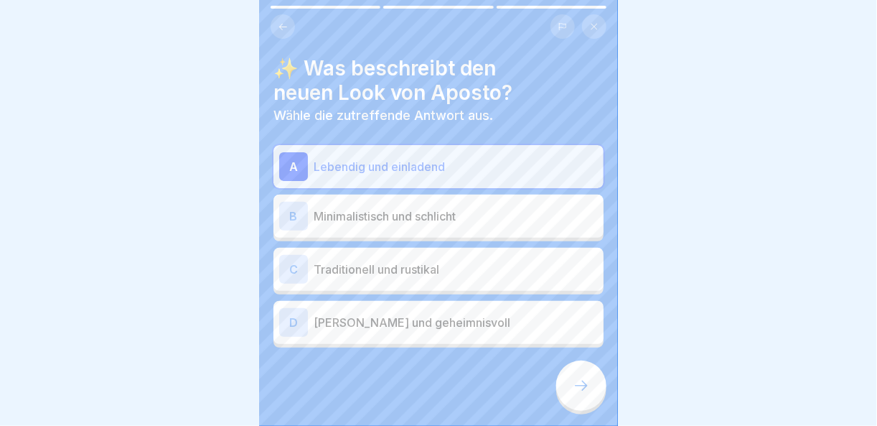
click at [578, 394] on icon at bounding box center [581, 385] width 17 height 17
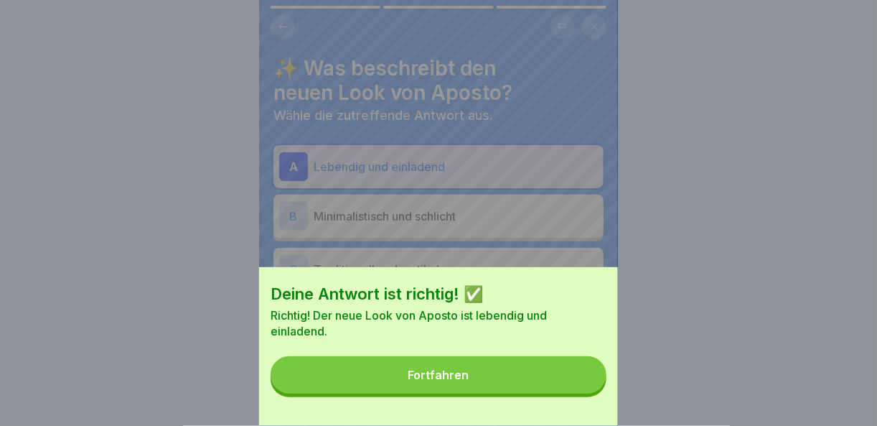
click at [578, 393] on button "Fortfahren" at bounding box center [439, 374] width 336 height 37
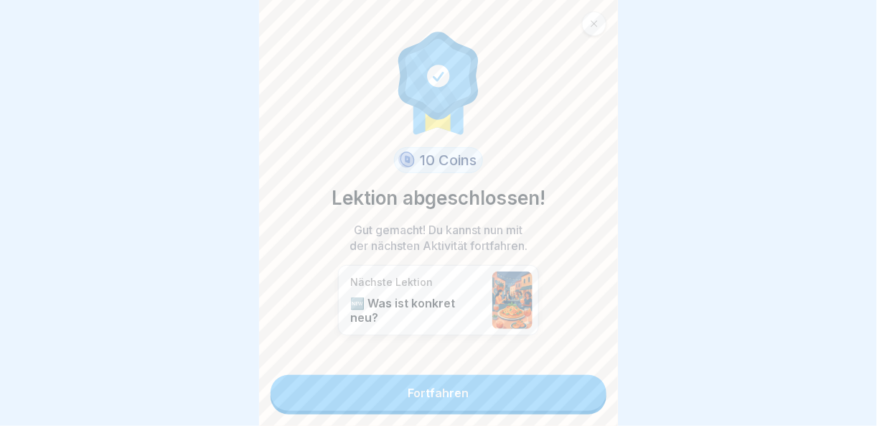
click at [577, 407] on link "Fortfahren" at bounding box center [439, 393] width 336 height 36
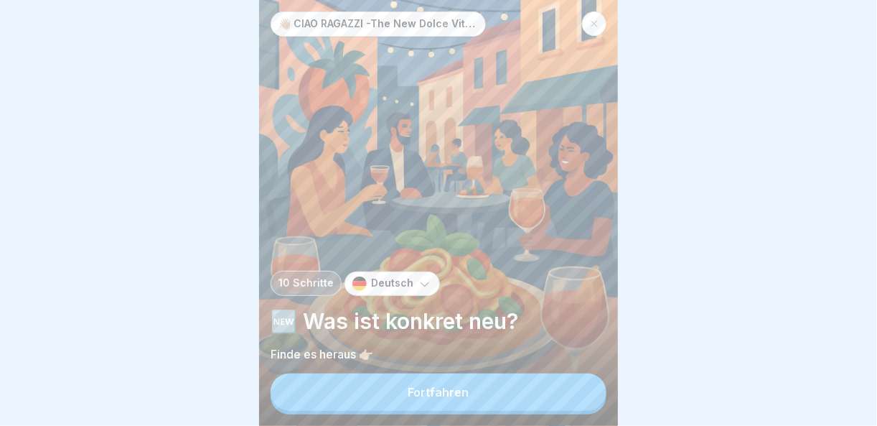
scroll to position [10, 0]
click at [542, 388] on button "Fortfahren" at bounding box center [439, 391] width 336 height 37
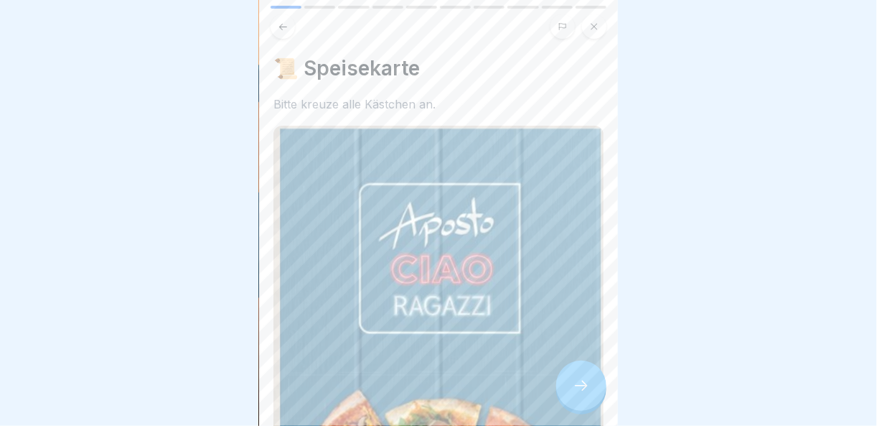
scroll to position [282, 0]
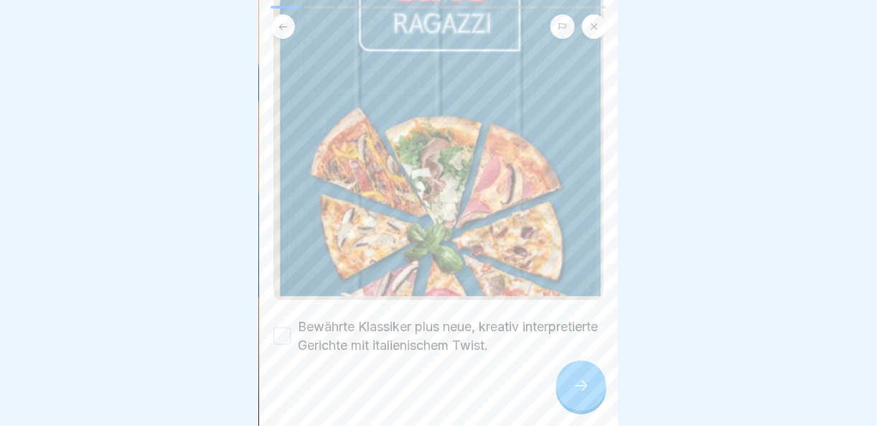
click at [277, 327] on button "Bewährte Klassiker plus neue, kreativ interpretierte Gerichte mit italienischem…" at bounding box center [282, 335] width 17 height 17
click at [581, 382] on icon at bounding box center [581, 385] width 17 height 17
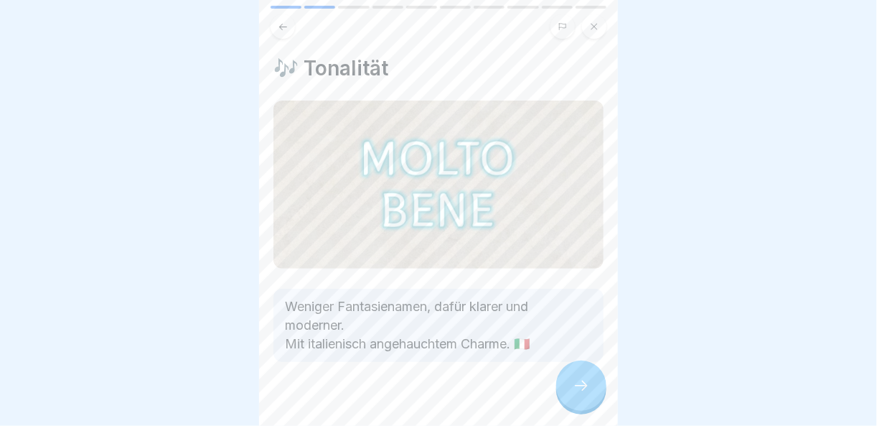
scroll to position [16, 0]
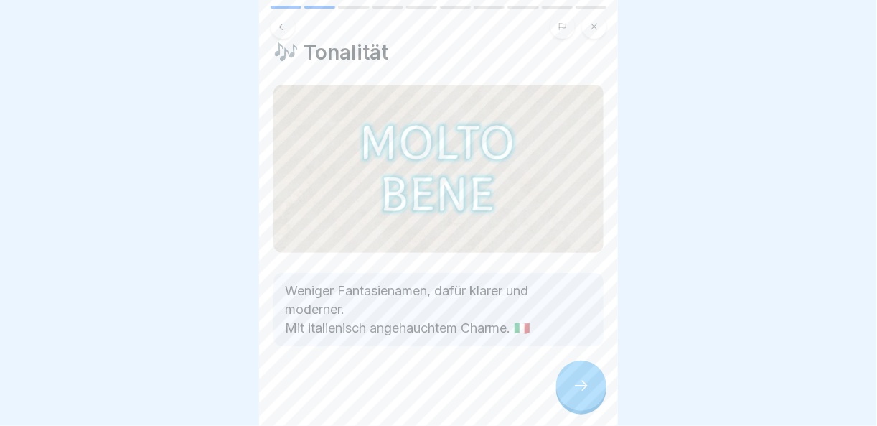
click at [587, 367] on div at bounding box center [581, 385] width 50 height 50
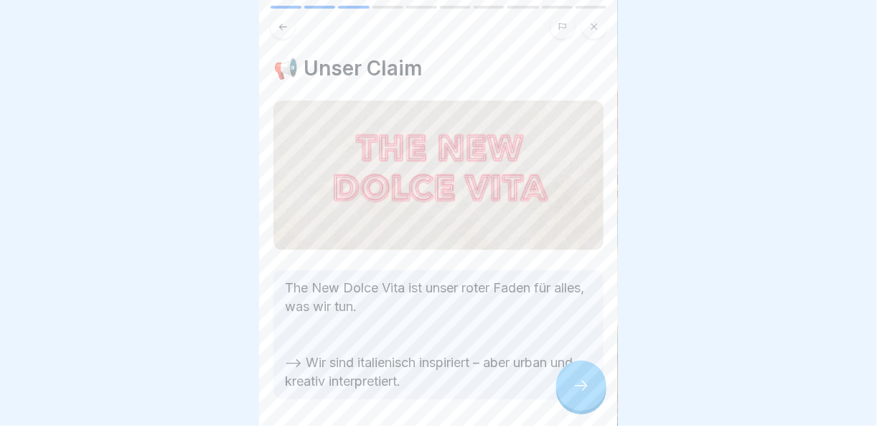
scroll to position [54, 0]
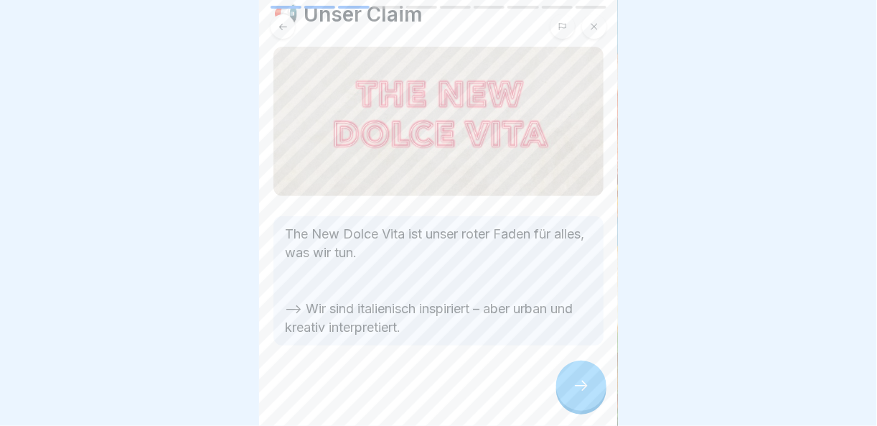
click at [585, 368] on div at bounding box center [581, 385] width 50 height 50
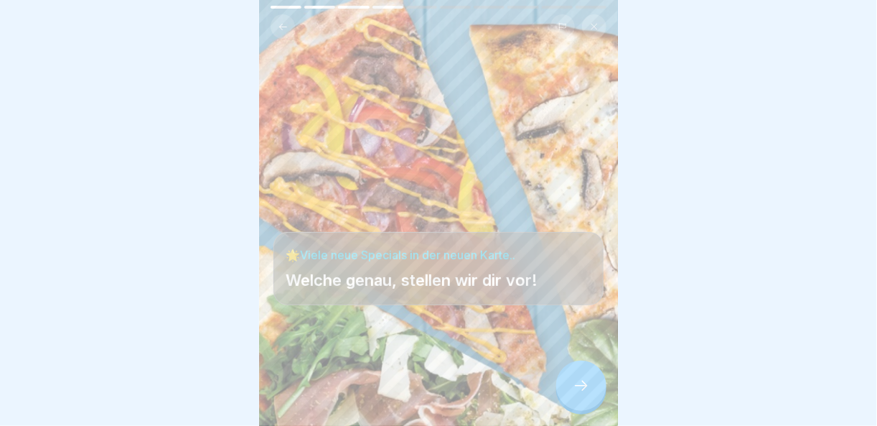
click at [593, 386] on div at bounding box center [581, 385] width 50 height 50
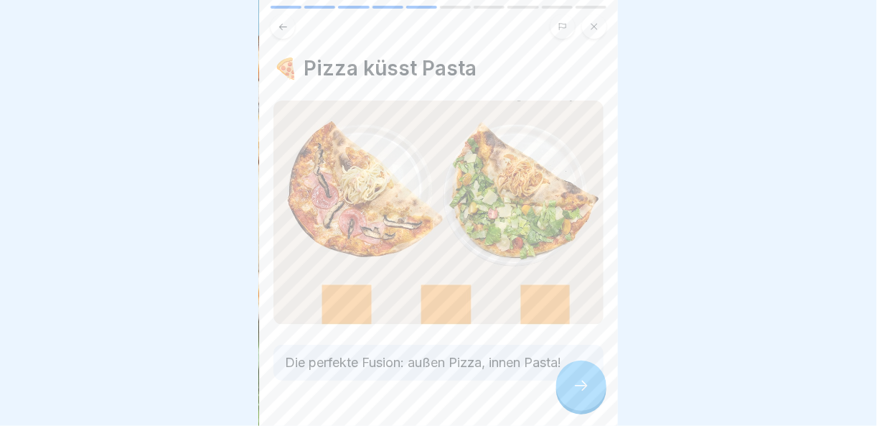
scroll to position [33, 0]
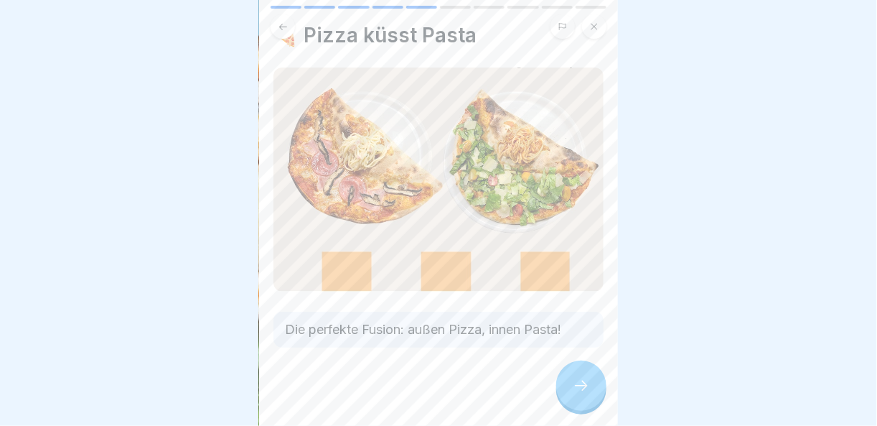
click at [584, 386] on icon at bounding box center [581, 385] width 17 height 17
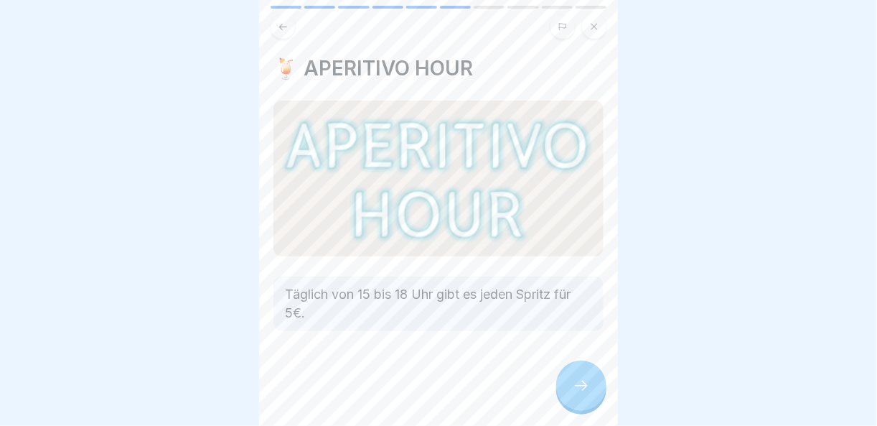
click at [584, 386] on icon at bounding box center [581, 385] width 17 height 17
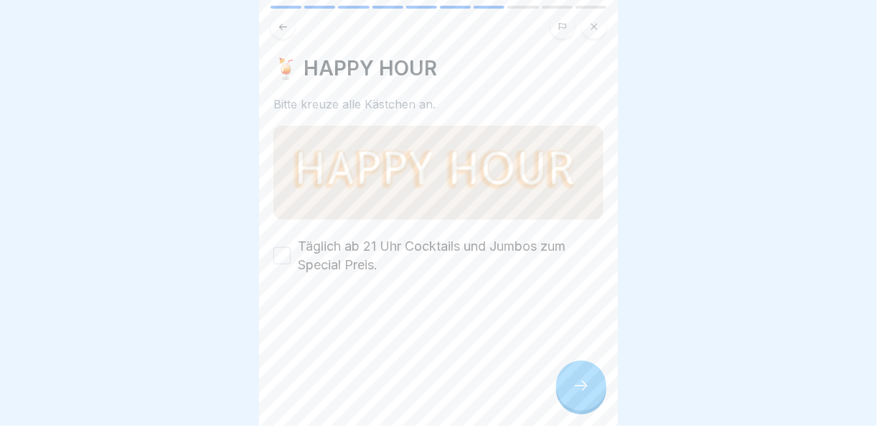
click at [584, 386] on icon at bounding box center [581, 385] width 17 height 17
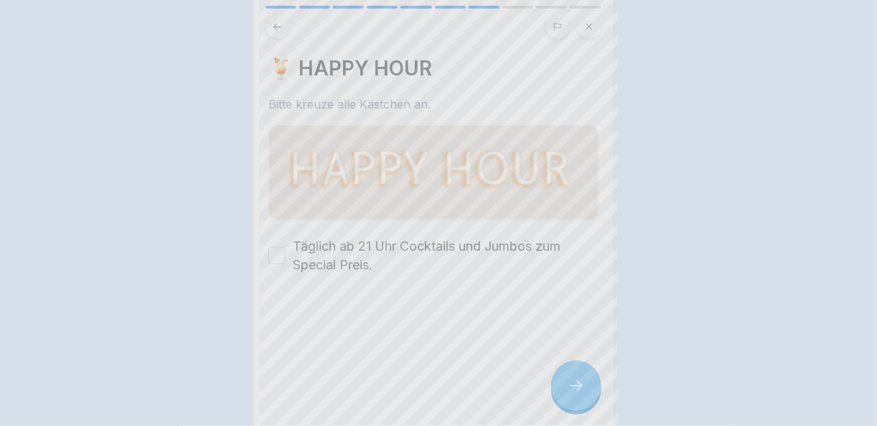
scroll to position [0, 0]
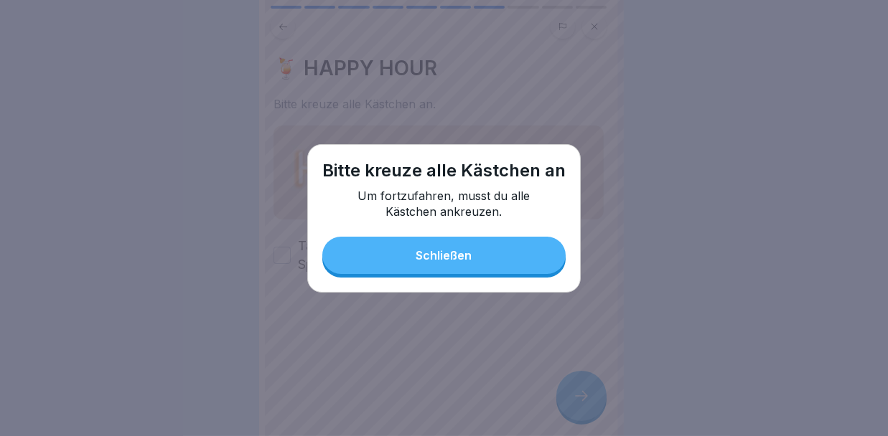
click at [371, 240] on button "Schließen" at bounding box center [443, 255] width 243 height 37
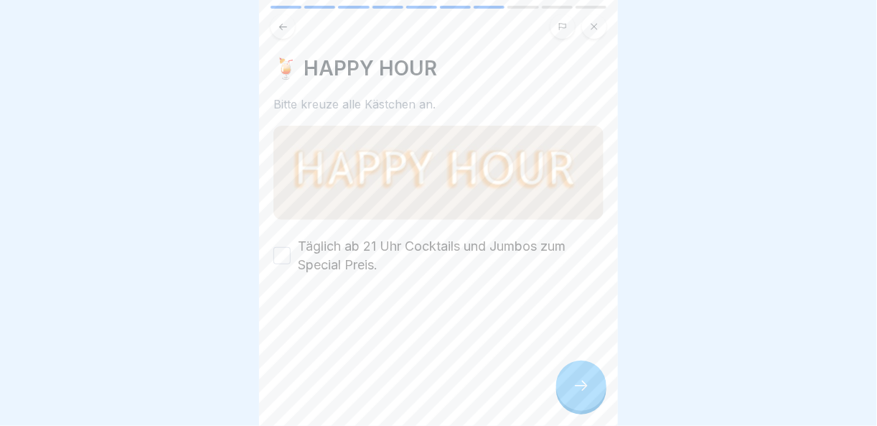
click at [291, 250] on button "Täglich ab 21 Uhr Cocktails und Jumbos zum Special Preis." at bounding box center [282, 255] width 17 height 17
click at [579, 387] on div at bounding box center [581, 385] width 50 height 50
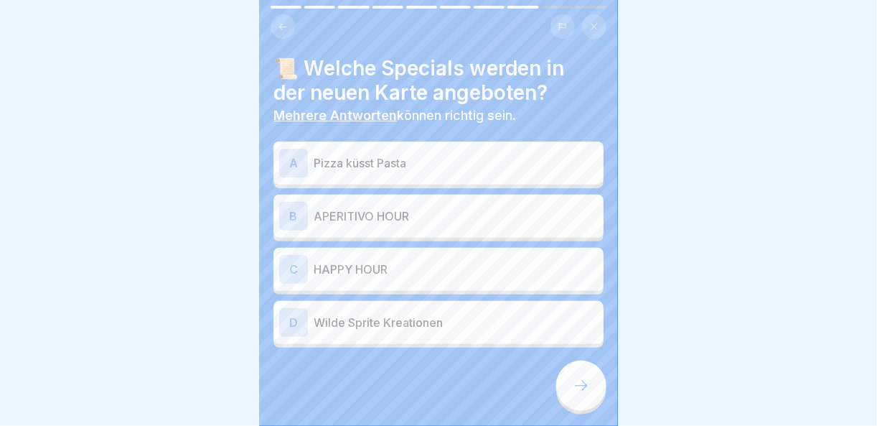
click at [451, 157] on p "Pizza küsst Pasta" at bounding box center [456, 162] width 284 height 17
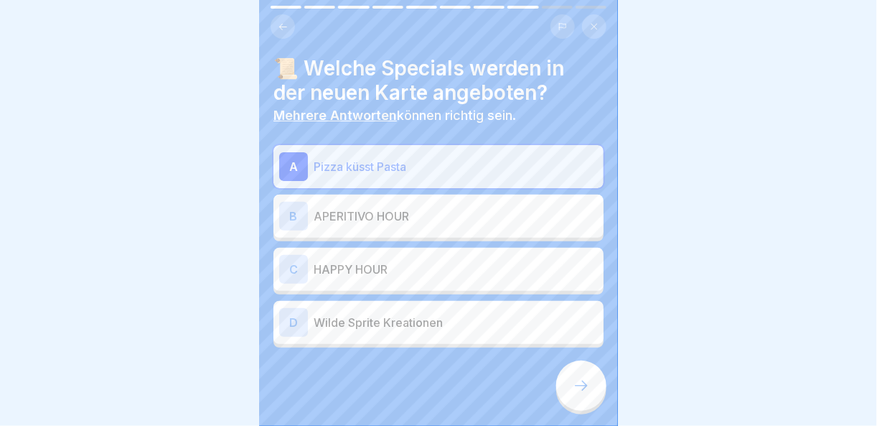
click at [444, 229] on div "B APERITIVO HOUR" at bounding box center [438, 216] width 319 height 29
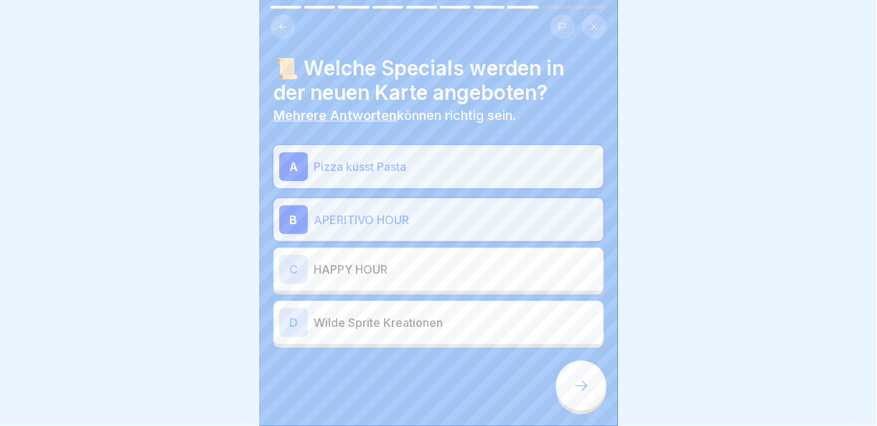
click at [442, 258] on div "C HAPPY HOUR" at bounding box center [438, 269] width 319 height 29
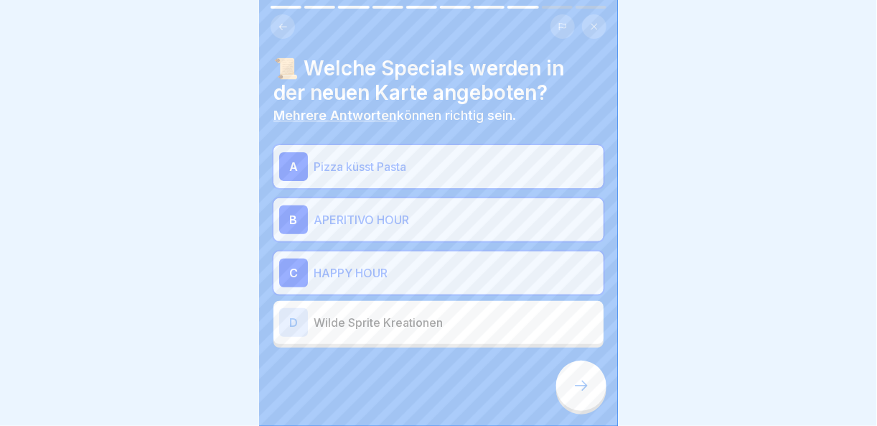
click at [441, 299] on div "A Pizza küsst Pasta B APERITIVO HOUR C HAPPY HOUR D Wilde Sprite Kreationen" at bounding box center [439, 246] width 330 height 202
click at [443, 330] on p "Wilde Sprite Kreationen" at bounding box center [456, 322] width 284 height 17
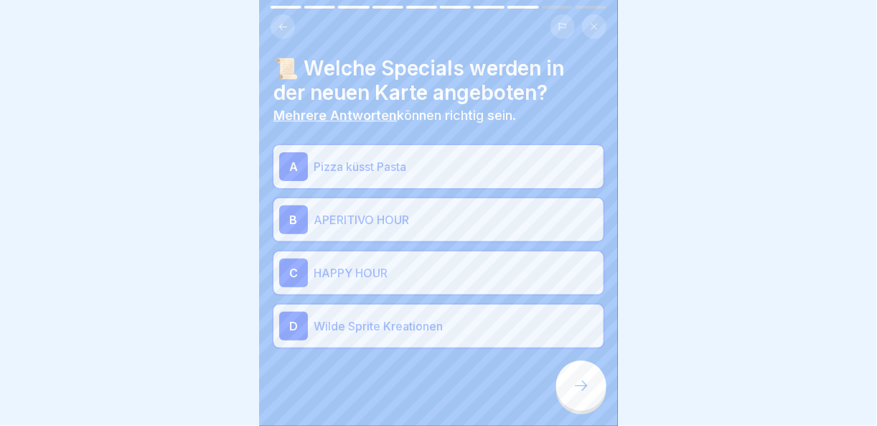
click at [586, 391] on icon at bounding box center [581, 385] width 17 height 17
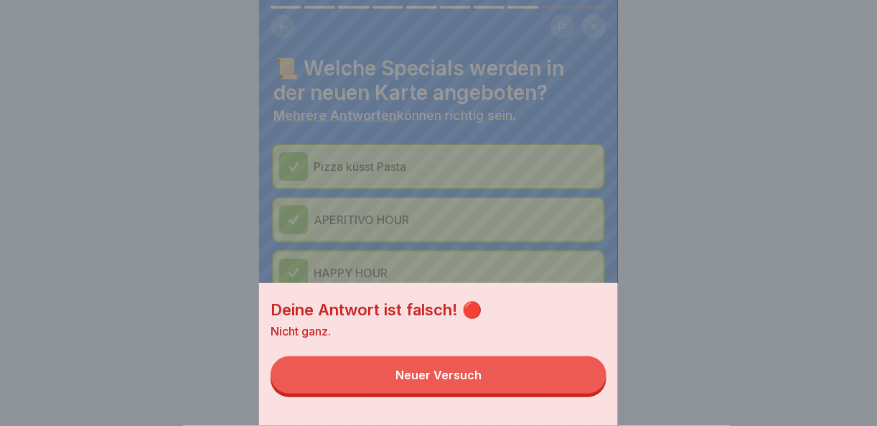
click at [581, 390] on button "Neuer Versuch" at bounding box center [439, 374] width 336 height 37
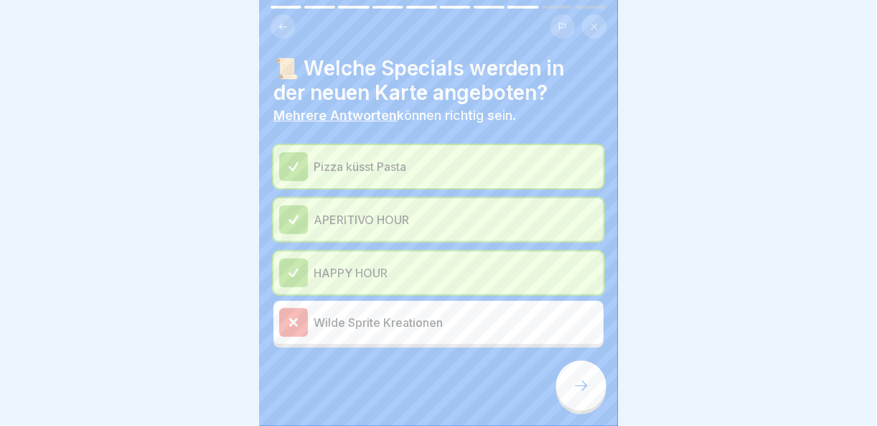
click at [419, 308] on div "Wilde Sprite Kreationen" at bounding box center [438, 322] width 319 height 29
click at [419, 270] on p "HAPPY HOUR" at bounding box center [456, 272] width 284 height 17
click at [419, 223] on p "APERITIVO HOUR" at bounding box center [456, 219] width 284 height 17
click at [577, 394] on icon at bounding box center [581, 385] width 17 height 17
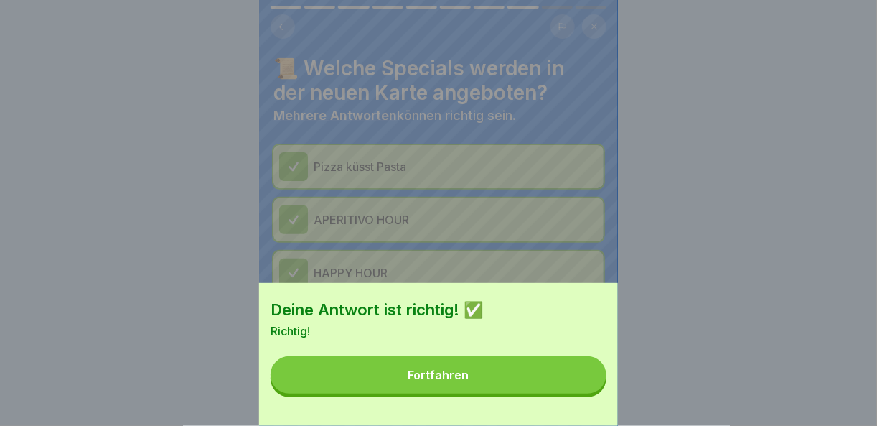
click at [577, 393] on button "Fortfahren" at bounding box center [439, 374] width 336 height 37
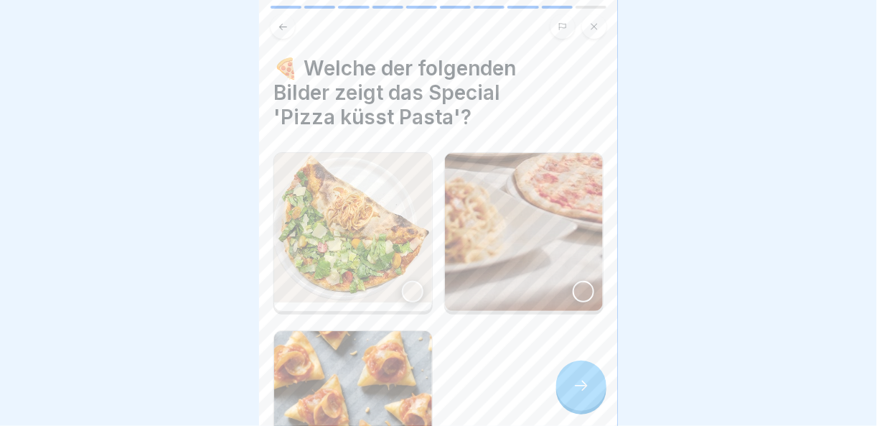
click at [573, 287] on div at bounding box center [584, 292] width 22 height 22
click at [573, 286] on div at bounding box center [584, 292] width 22 height 22
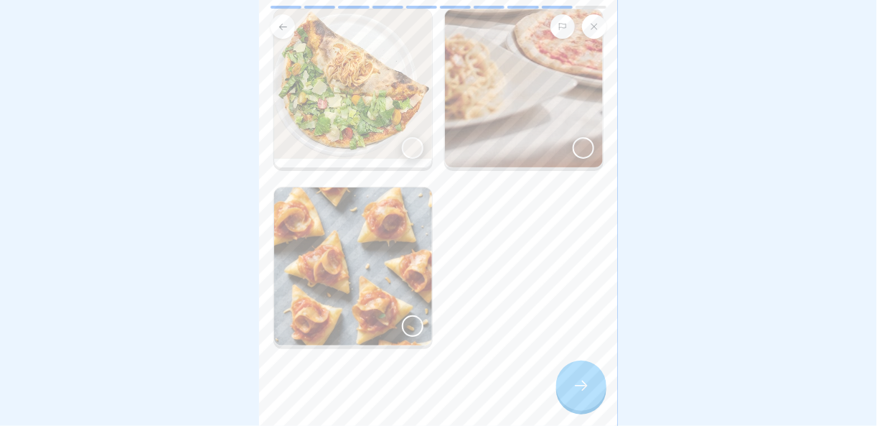
click at [416, 144] on div at bounding box center [413, 148] width 22 height 22
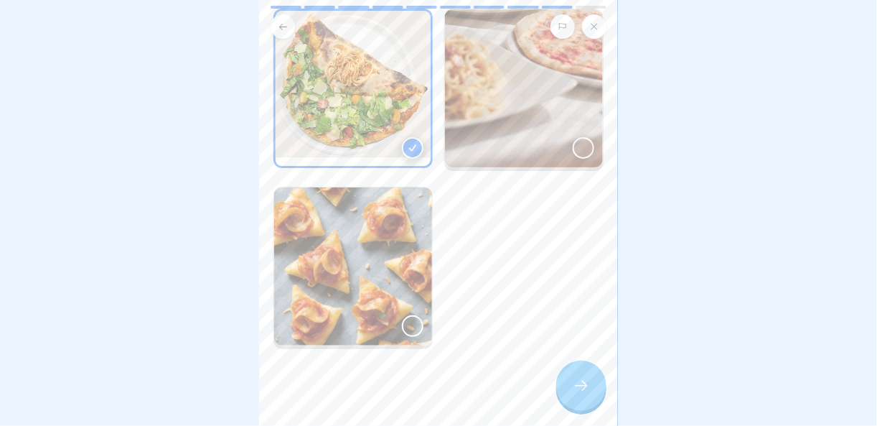
click at [580, 394] on icon at bounding box center [581, 385] width 17 height 17
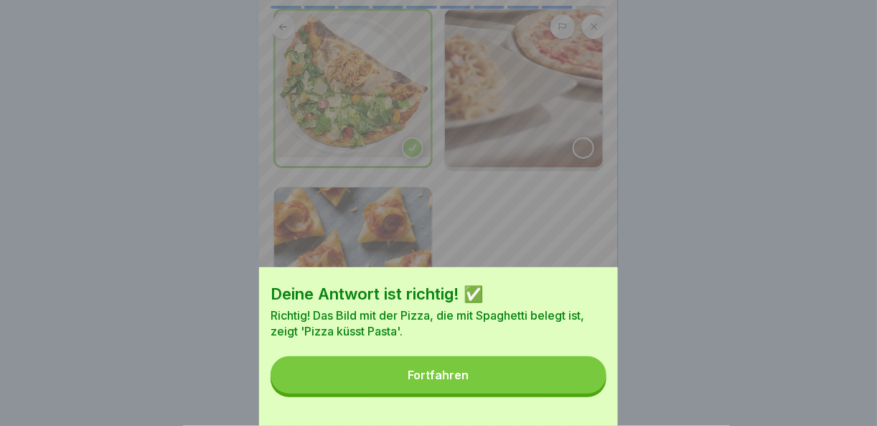
click at [580, 393] on button "Fortfahren" at bounding box center [439, 374] width 336 height 37
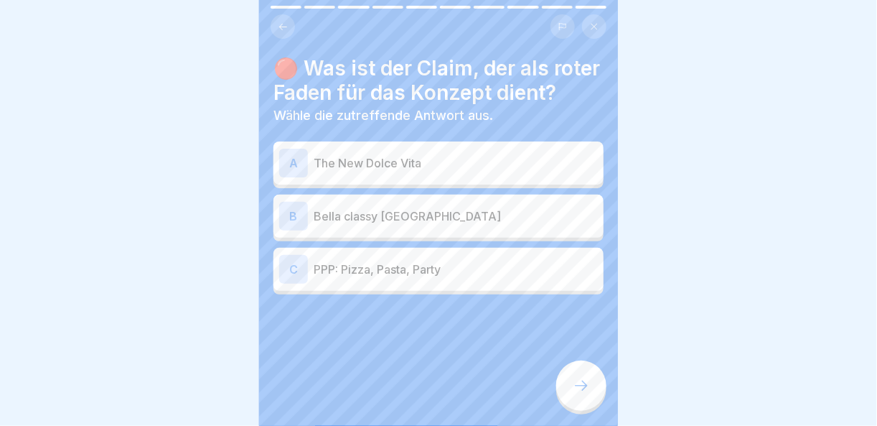
click at [459, 177] on div "A The New Dolce Vita" at bounding box center [438, 163] width 319 height 29
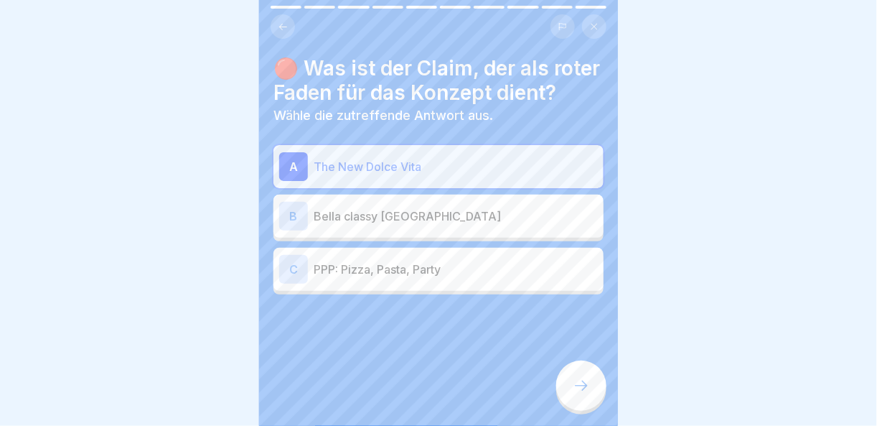
click at [599, 390] on div at bounding box center [581, 385] width 50 height 50
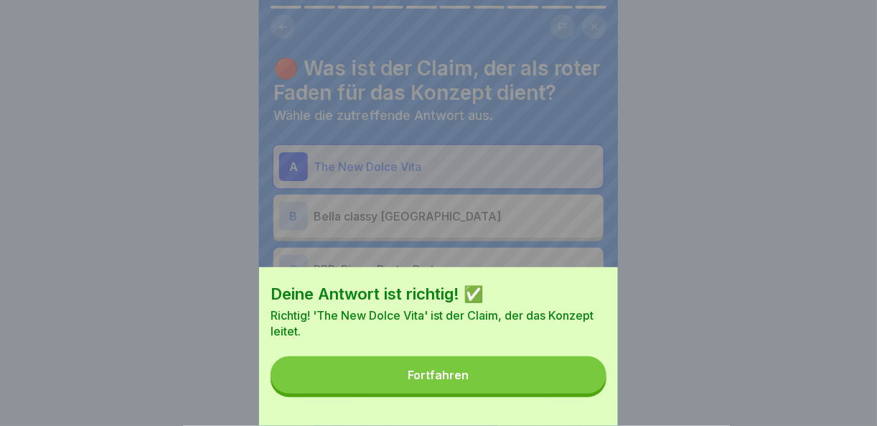
click at [560, 390] on button "Fortfahren" at bounding box center [439, 374] width 336 height 37
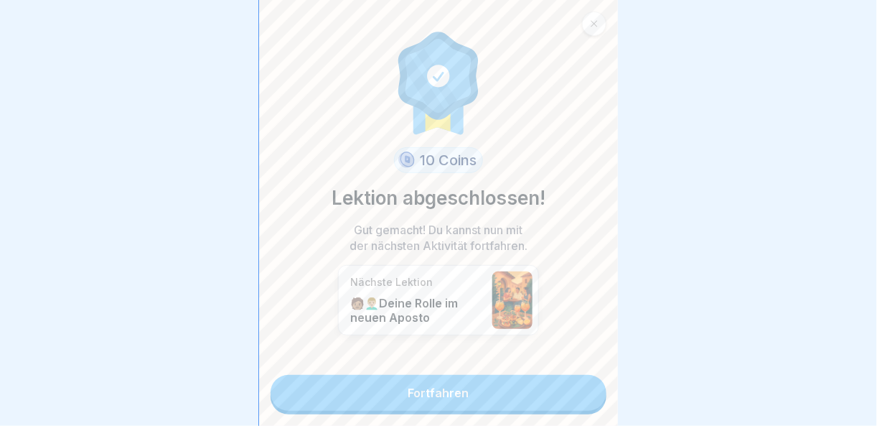
click at [553, 398] on link "Fortfahren" at bounding box center [439, 393] width 336 height 36
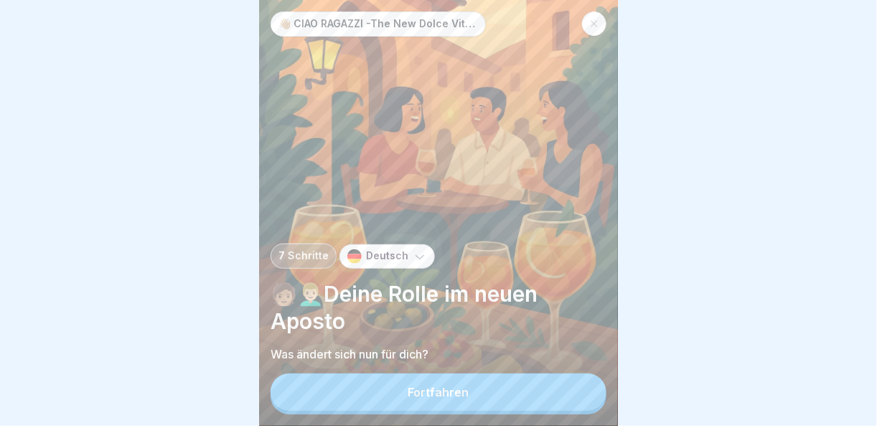
click at [553, 398] on button "Fortfahren" at bounding box center [439, 391] width 336 height 37
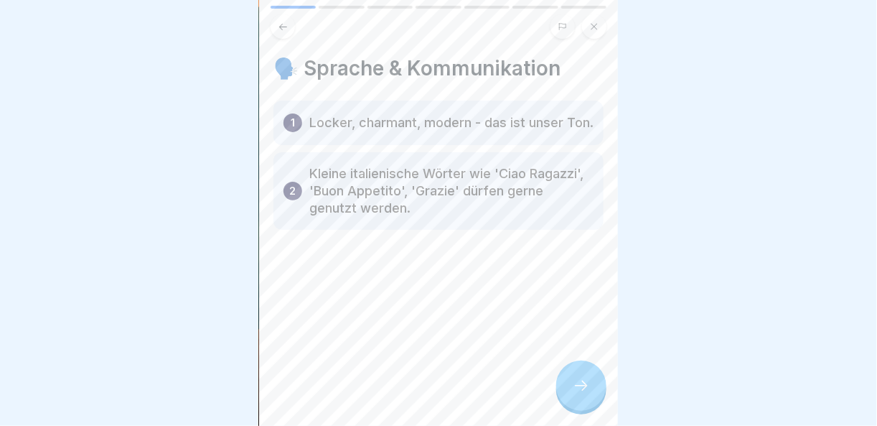
click at [590, 394] on icon at bounding box center [581, 385] width 17 height 17
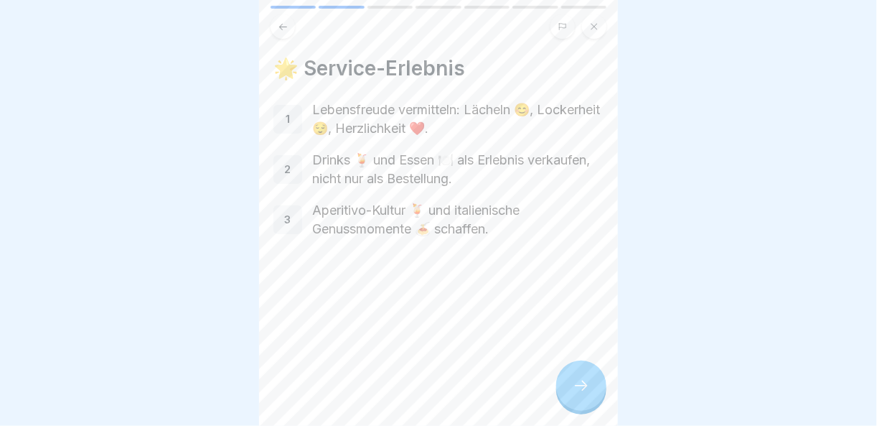
click at [590, 394] on icon at bounding box center [581, 385] width 17 height 17
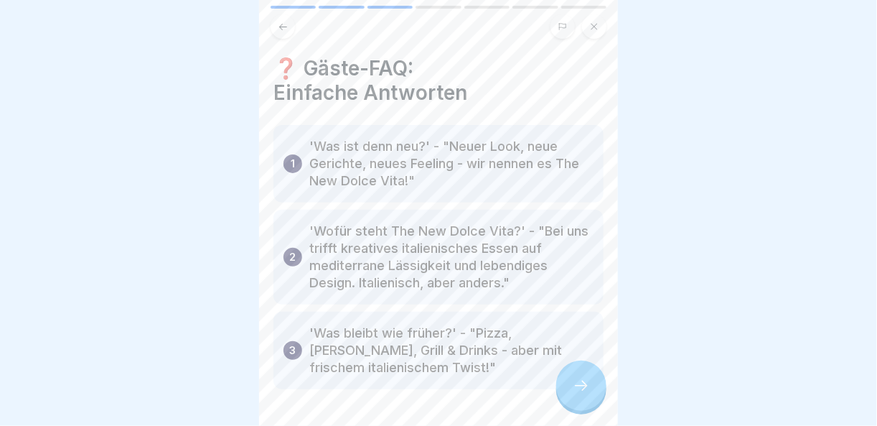
click at [590, 394] on icon at bounding box center [581, 385] width 17 height 17
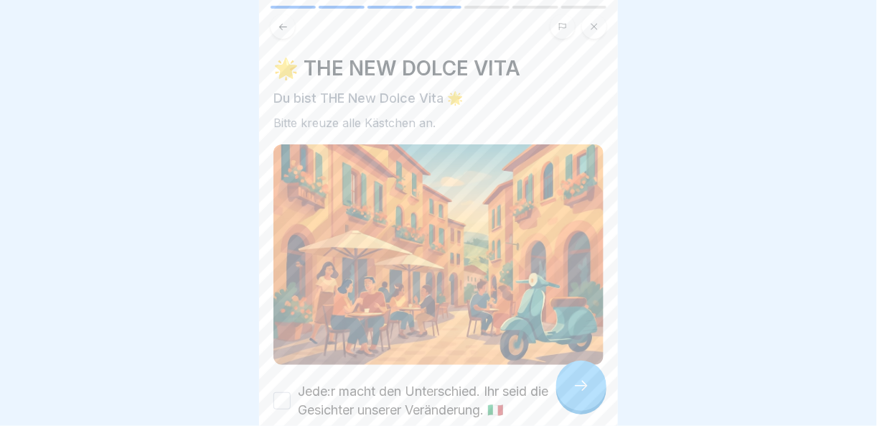
scroll to position [10, 0]
click at [288, 392] on button "Jede:r macht den Unterschied. Ihr seid die Gesichter unserer Veränderung. 🇮🇹" at bounding box center [282, 400] width 17 height 17
click at [564, 376] on div at bounding box center [581, 385] width 50 height 50
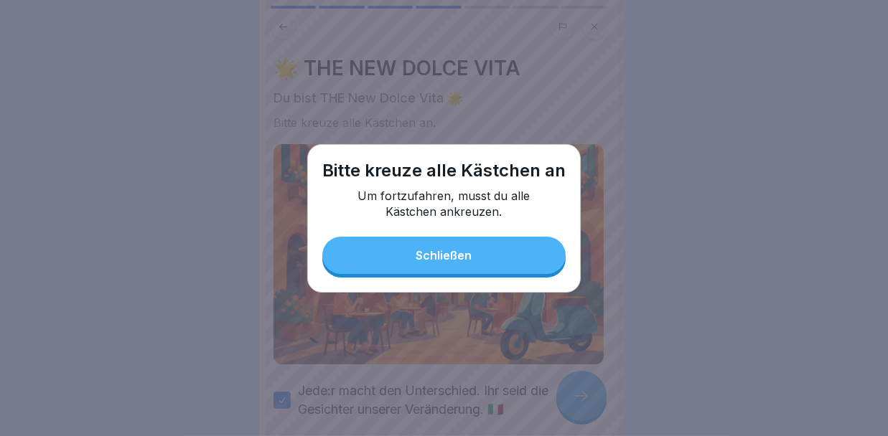
click at [490, 260] on button "Schließen" at bounding box center [443, 255] width 243 height 37
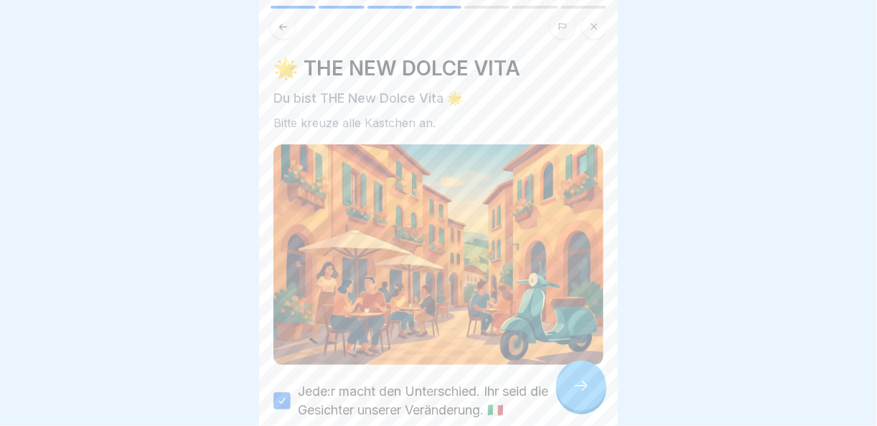
scroll to position [123, 0]
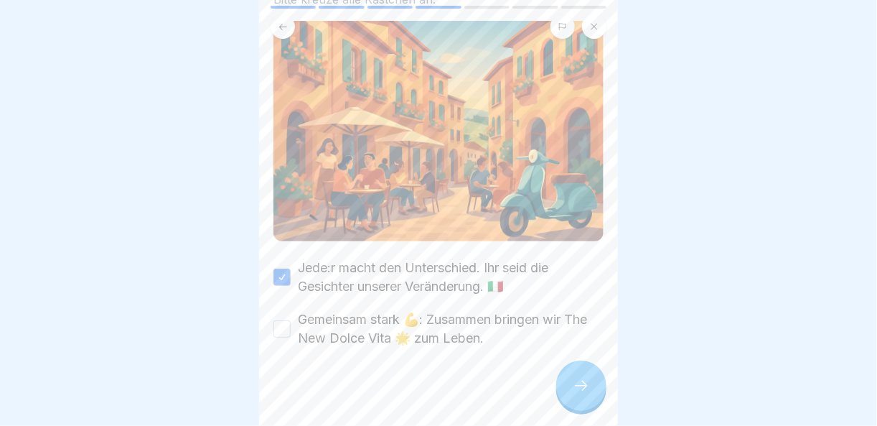
click at [282, 323] on button "Gemeinsam stark 💪: Zusammen bringen wir The New Dolce Vita 🌟 zum Leben." at bounding box center [282, 328] width 17 height 17
click at [576, 393] on icon at bounding box center [581, 385] width 17 height 17
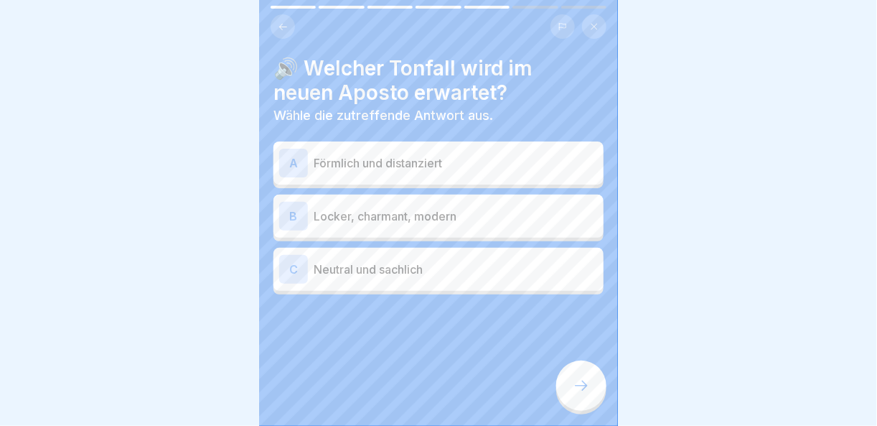
click at [476, 205] on div "B Locker, charmant, modern" at bounding box center [438, 216] width 319 height 29
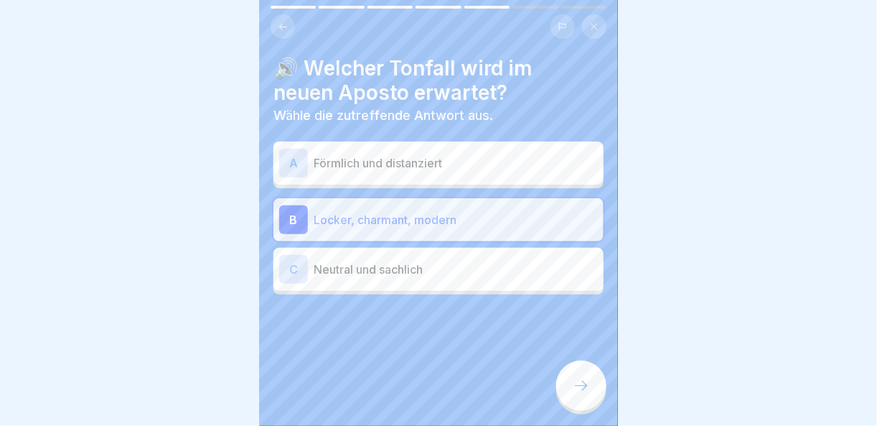
click at [584, 394] on icon at bounding box center [581, 385] width 17 height 17
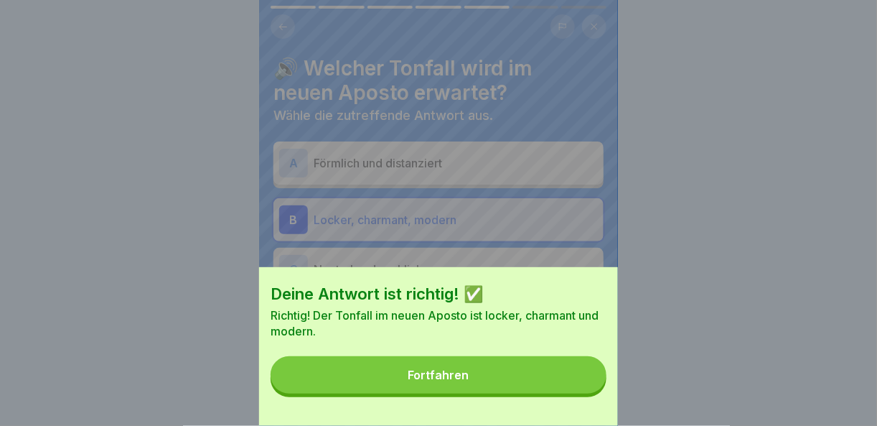
click at [570, 389] on button "Fortfahren" at bounding box center [439, 374] width 336 height 37
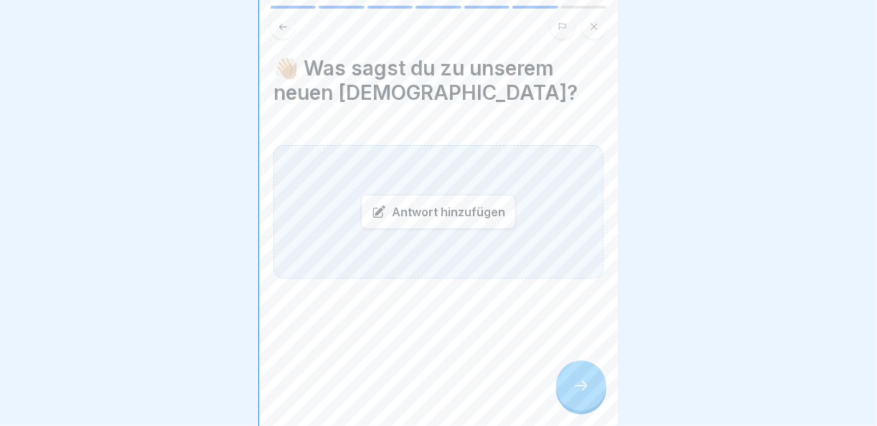
scroll to position [10, 0]
click at [594, 398] on div at bounding box center [581, 385] width 50 height 50
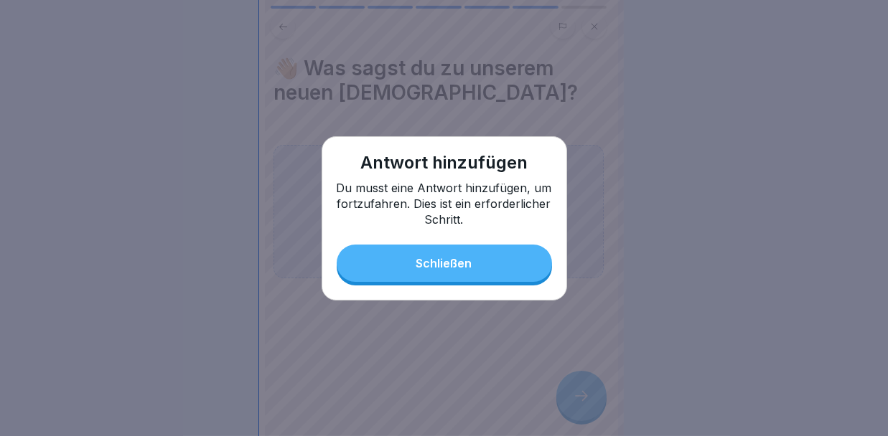
click at [486, 266] on button "Schließen" at bounding box center [444, 263] width 215 height 37
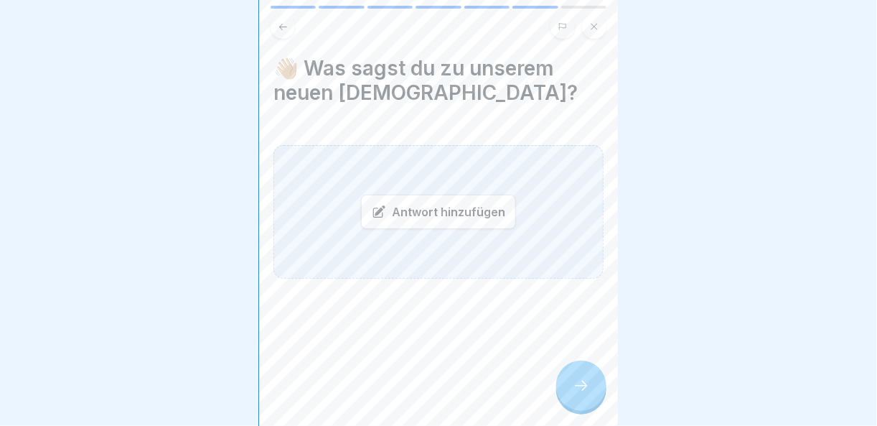
click at [490, 202] on div "Antwort hinzufügen" at bounding box center [438, 212] width 155 height 34
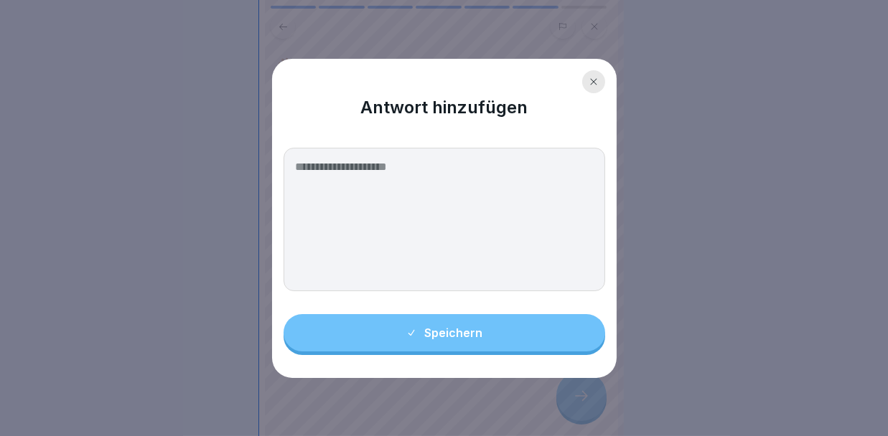
click at [590, 87] on div at bounding box center [593, 81] width 23 height 23
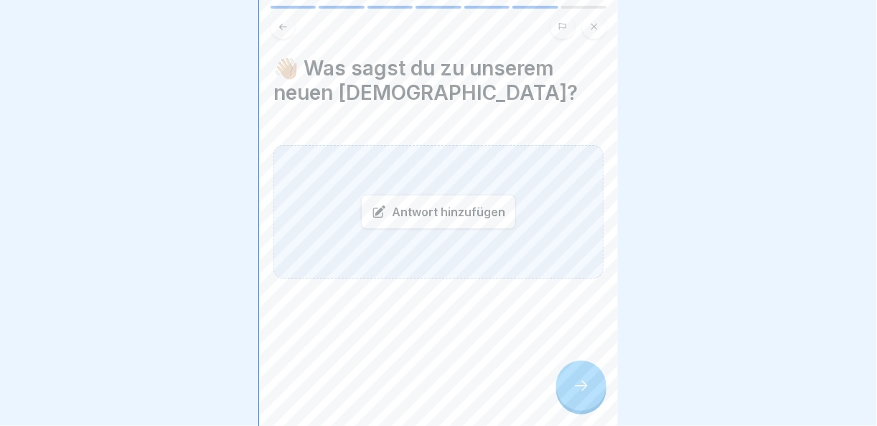
click at [445, 177] on div "Antwort hinzufügen" at bounding box center [439, 212] width 330 height 134
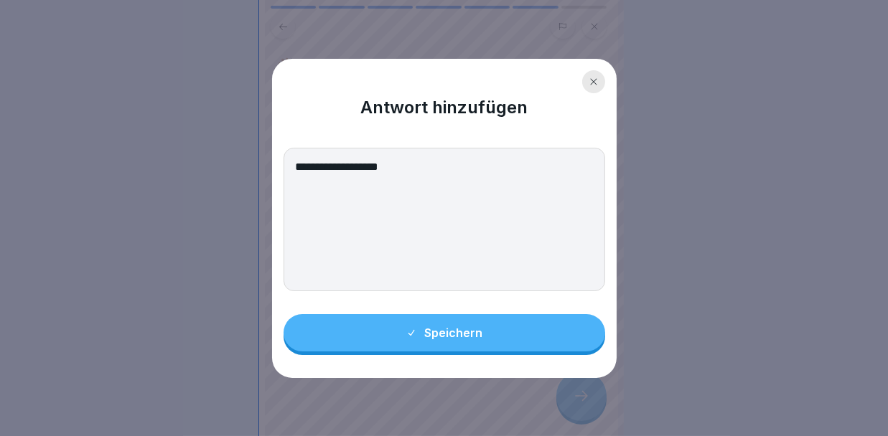
type textarea "**********"
click at [436, 333] on div "Speichern" at bounding box center [444, 333] width 77 height 13
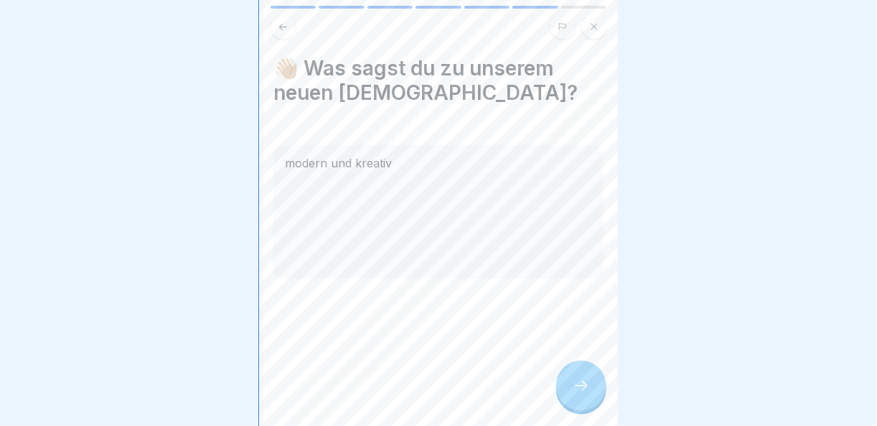
click at [589, 394] on icon at bounding box center [581, 385] width 17 height 17
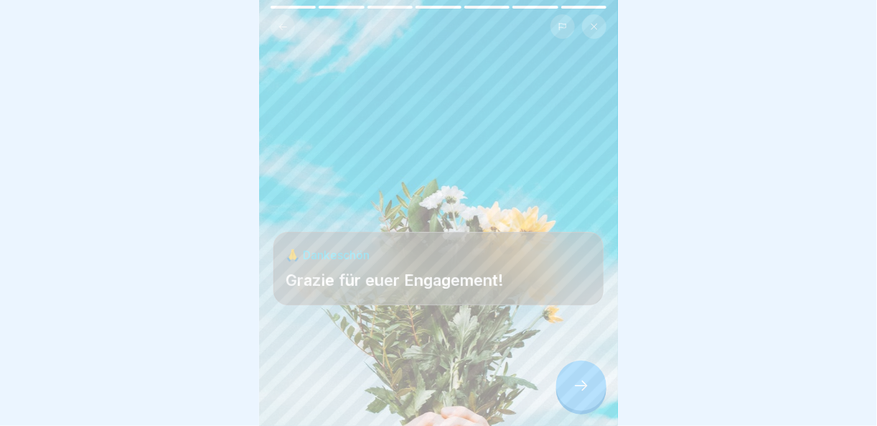
click at [589, 394] on icon at bounding box center [581, 385] width 17 height 17
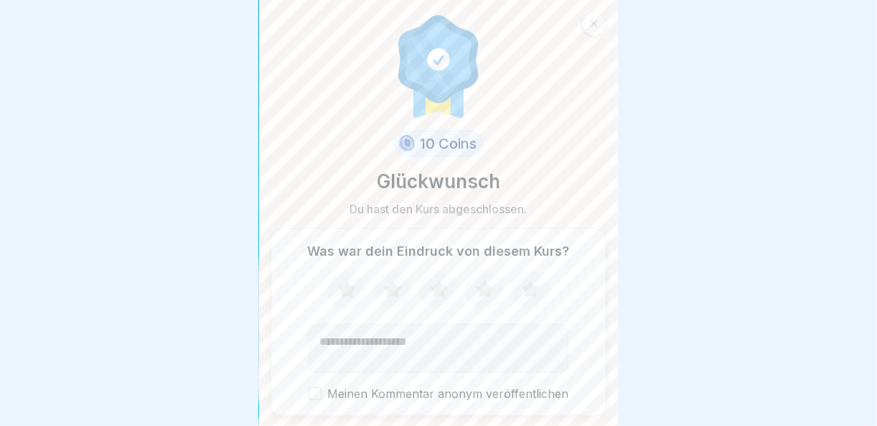
scroll to position [42, 0]
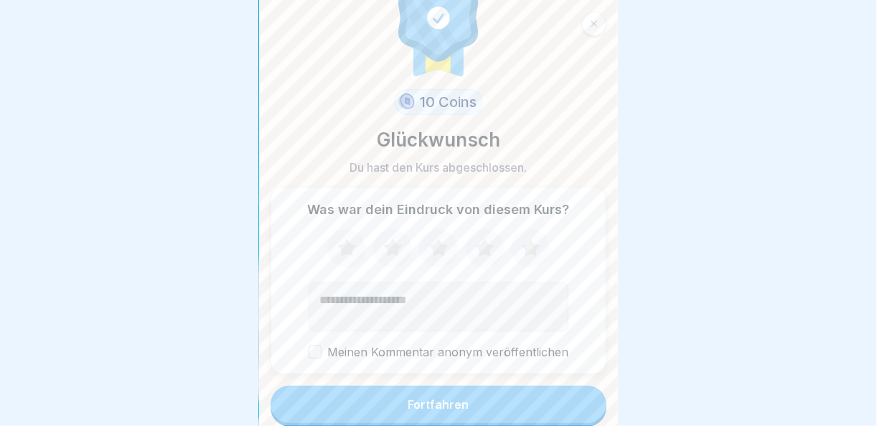
click at [549, 406] on button "Fortfahren" at bounding box center [439, 404] width 336 height 37
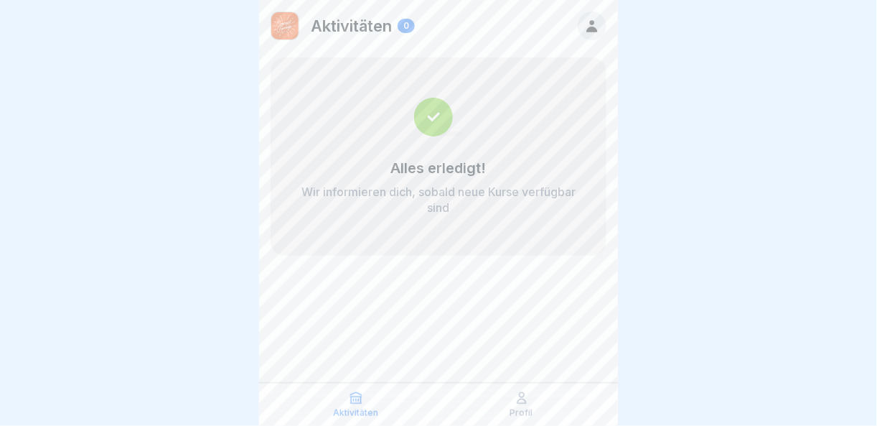
click at [355, 402] on icon at bounding box center [356, 398] width 14 height 14
click at [529, 396] on div "Profil" at bounding box center [521, 404] width 159 height 27
